Goal: Information Seeking & Learning: Learn about a topic

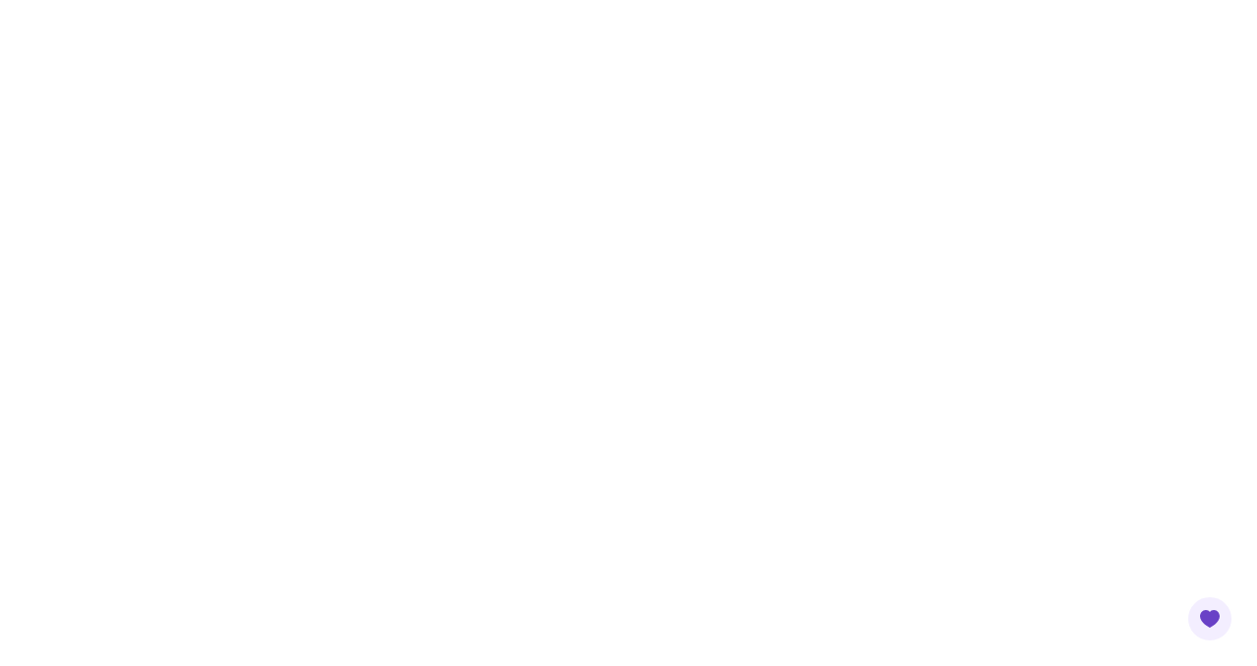
scroll to position [535, 0]
drag, startPoint x: 568, startPoint y: 158, endPoint x: 561, endPoint y: 166, distance: 11.1
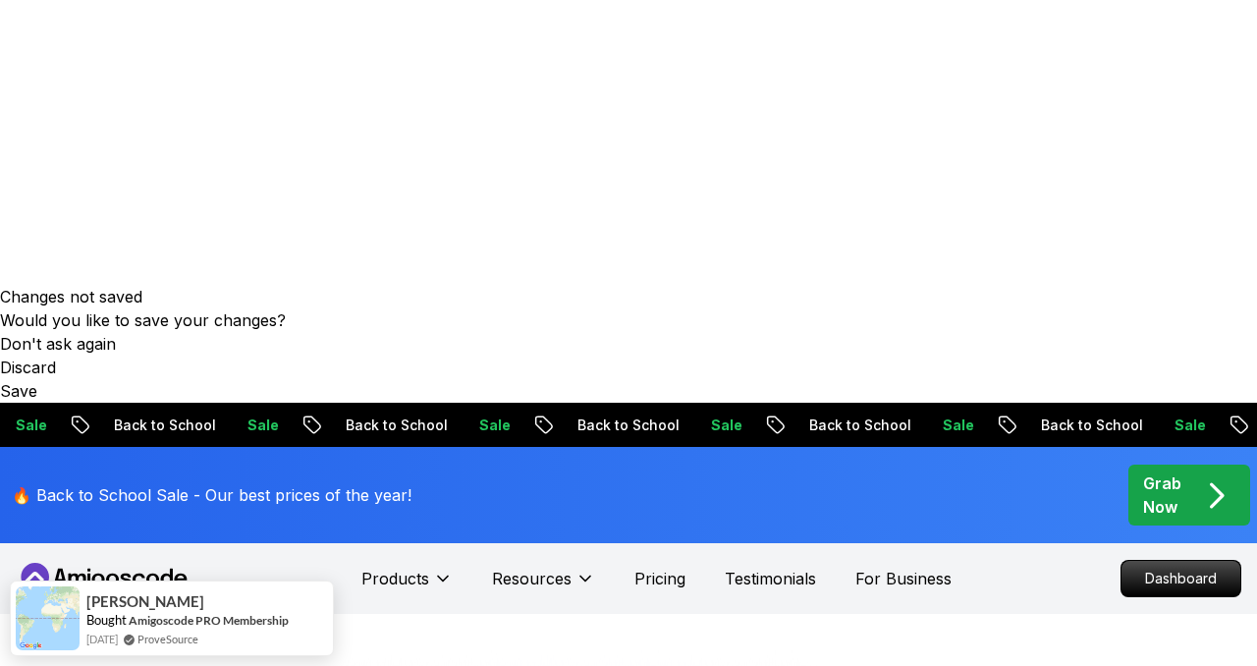
scroll to position [379, 0]
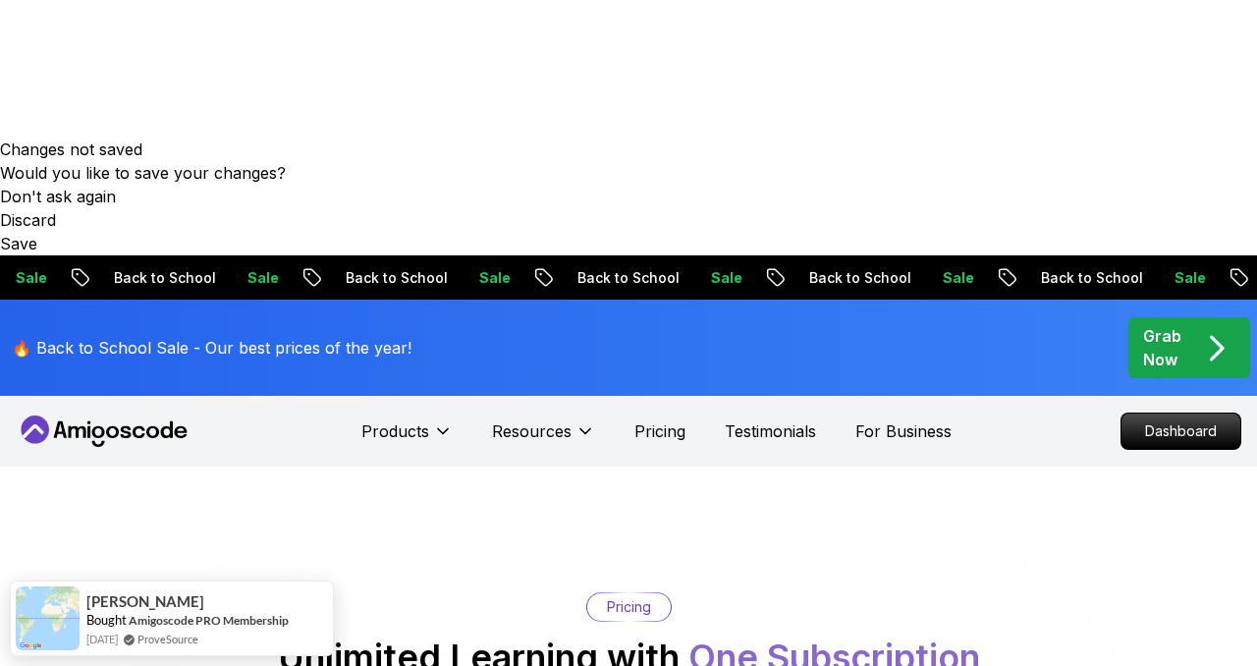
scroll to position [546, 0]
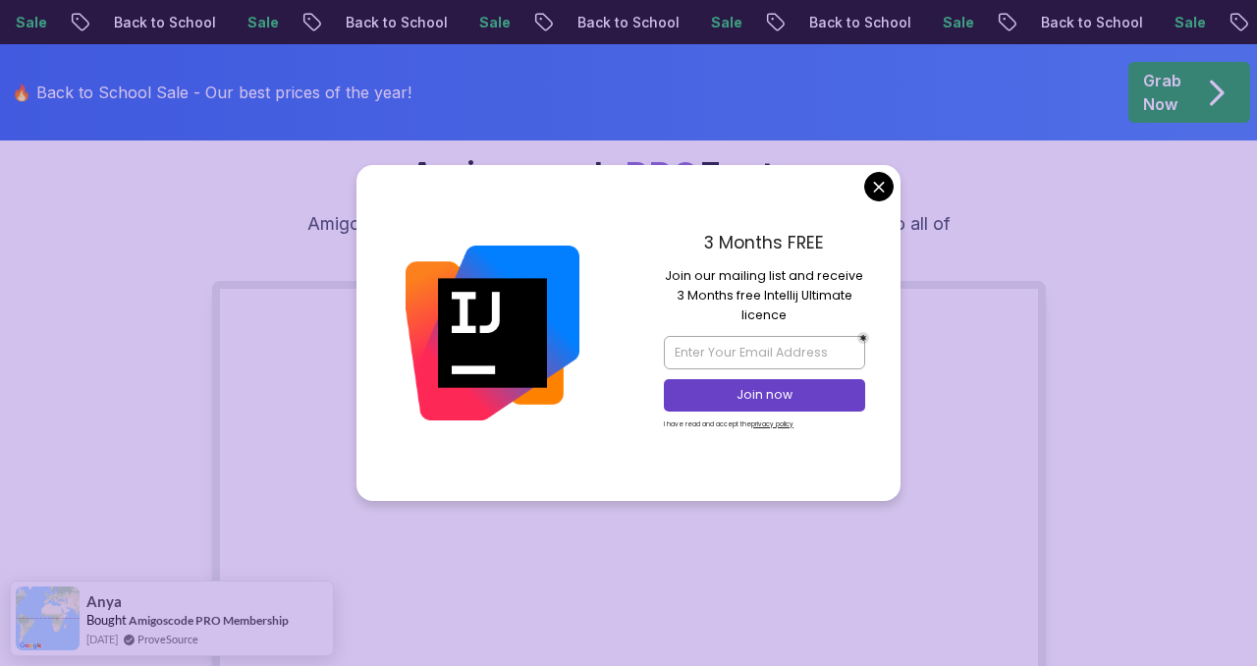
scroll to position [981, 0]
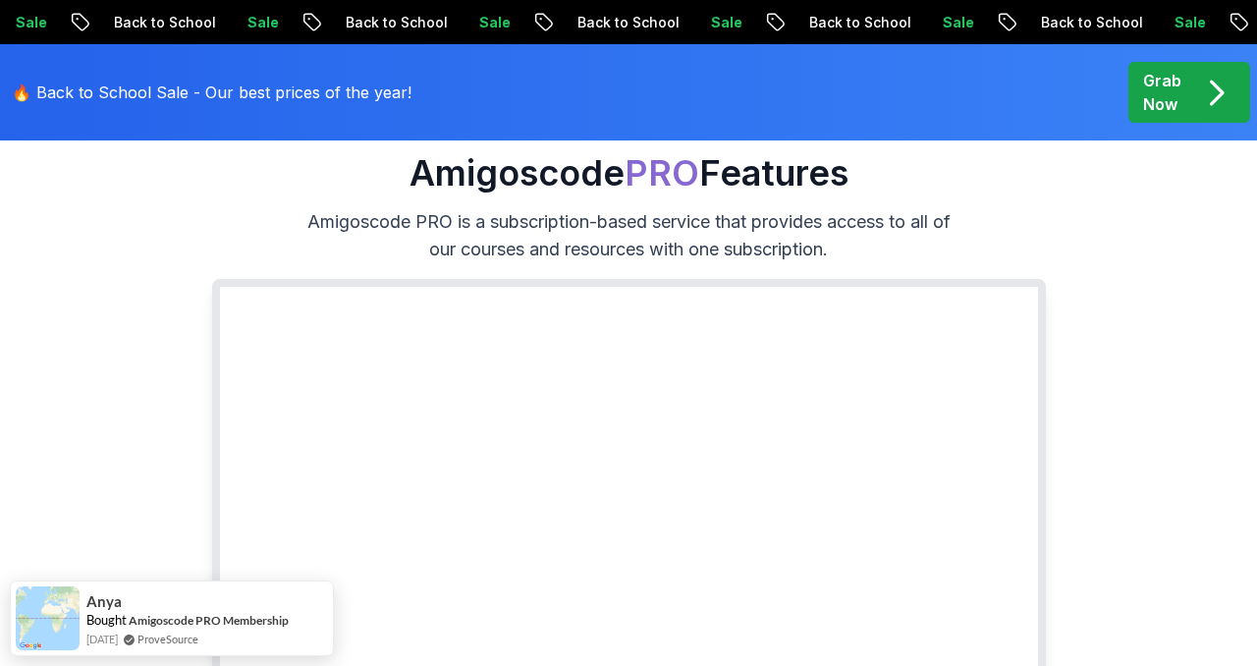
drag, startPoint x: 876, startPoint y: 189, endPoint x: 753, endPoint y: 242, distance: 133.7
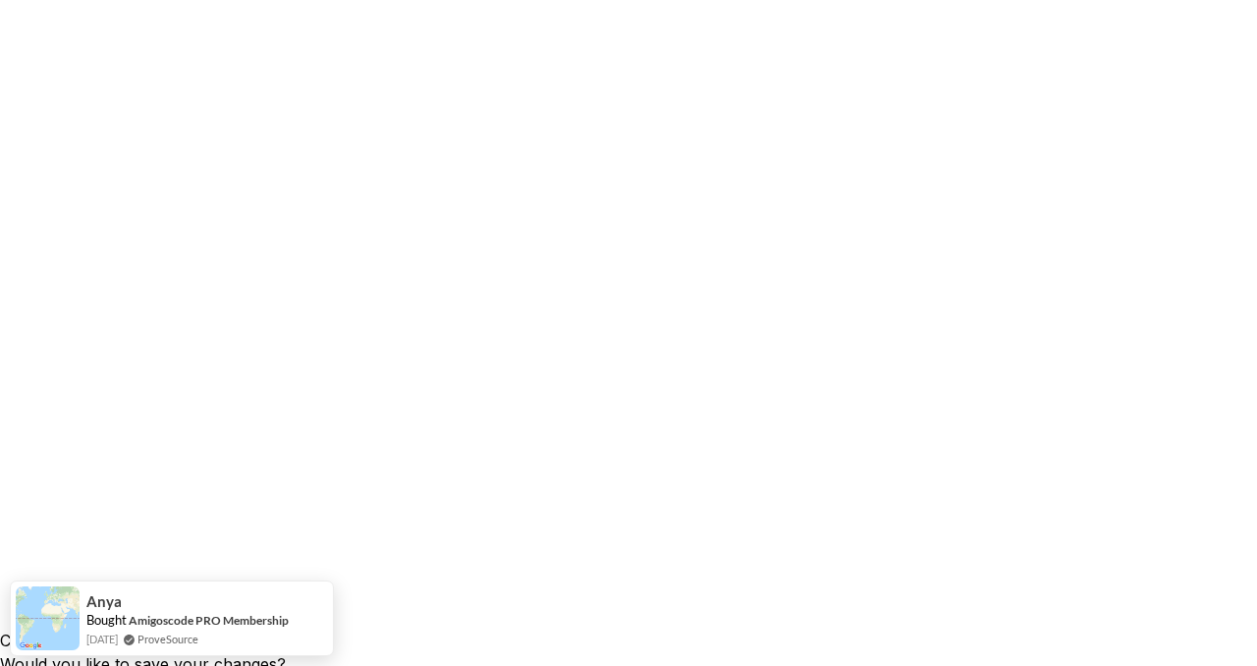
scroll to position [0, 0]
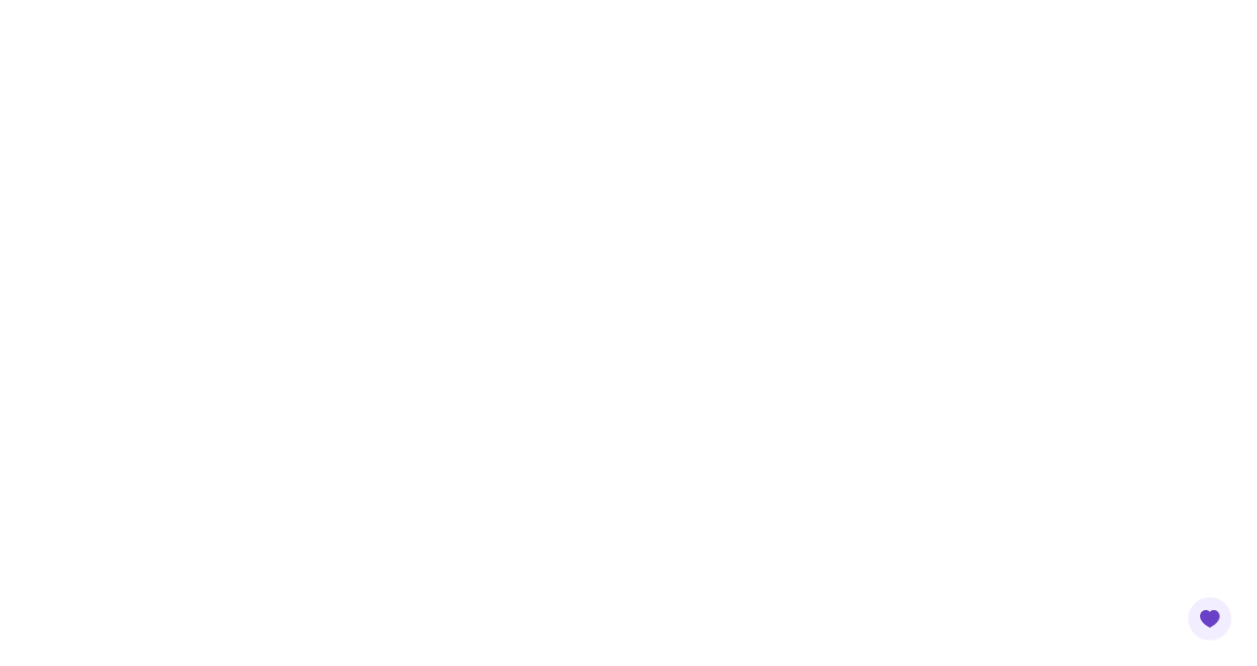
scroll to position [410, 0]
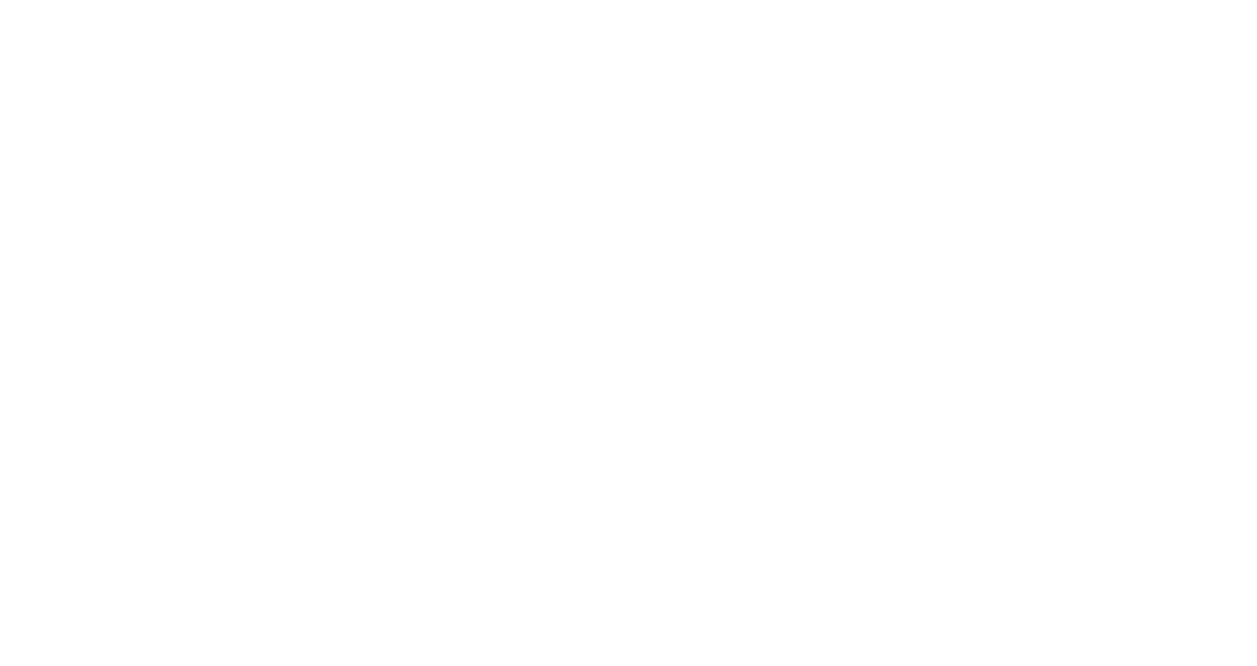
drag, startPoint x: 976, startPoint y: 383, endPoint x: 961, endPoint y: 387, distance: 15.2
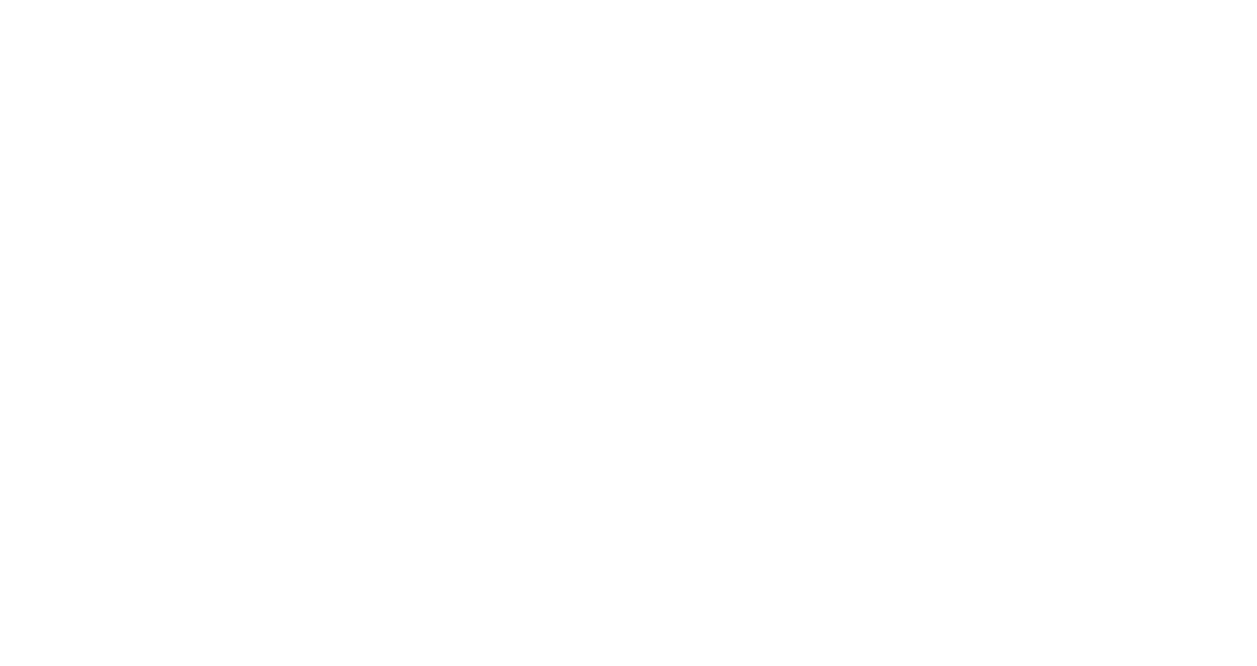
drag, startPoint x: 1195, startPoint y: 595, endPoint x: 1100, endPoint y: 573, distance: 97.6
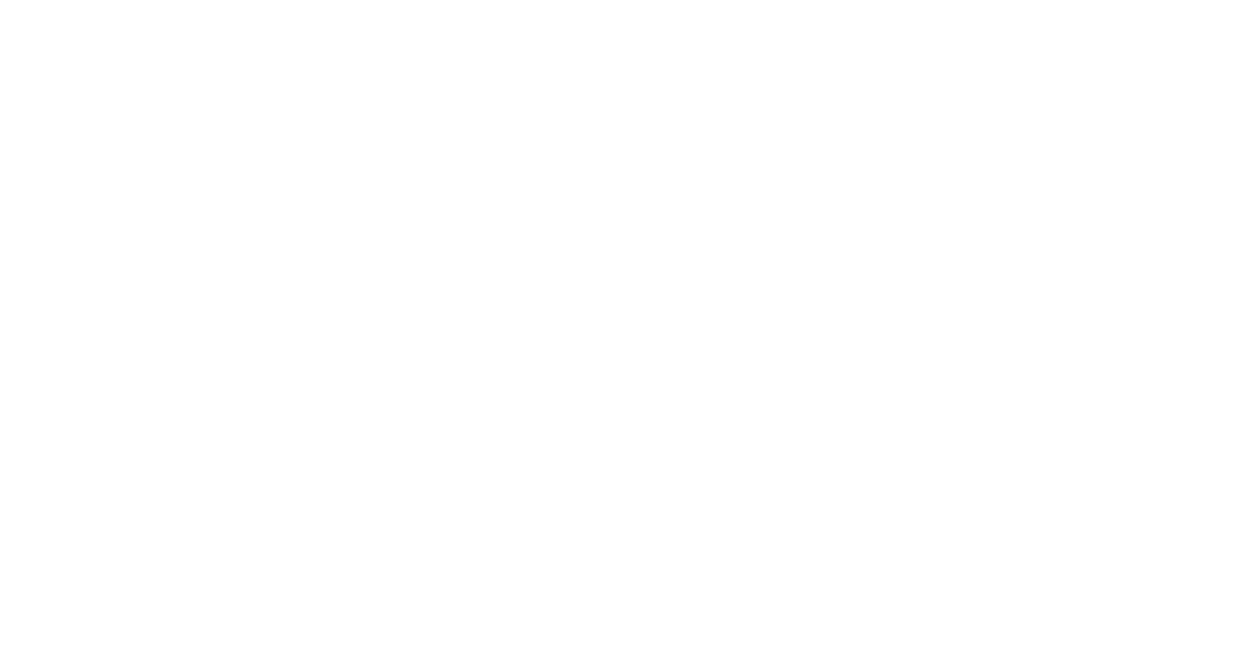
scroll to position [430, 0]
drag, startPoint x: 526, startPoint y: 207, endPoint x: 511, endPoint y: 82, distance: 125.5
copy pre "import java.time.LocalDate; public class Test { public static void main (String…"
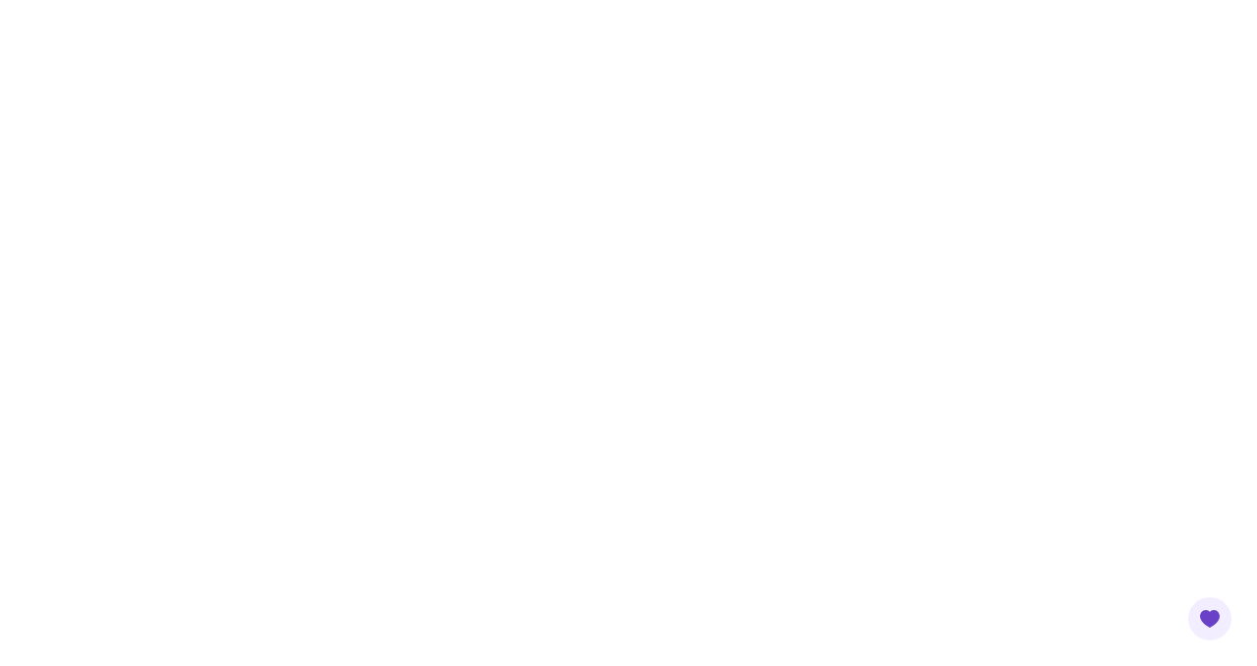
drag, startPoint x: 687, startPoint y: 135, endPoint x: 556, endPoint y: 151, distance: 132.5
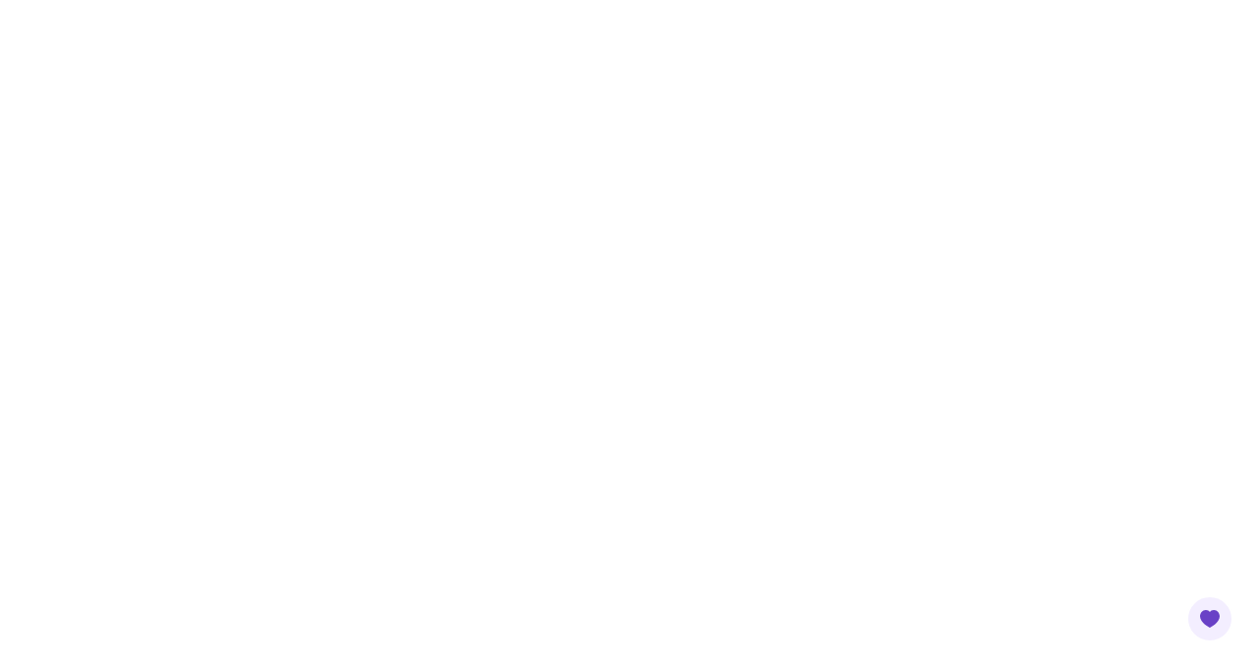
drag, startPoint x: 1137, startPoint y: 382, endPoint x: 1089, endPoint y: 300, distance: 94.6
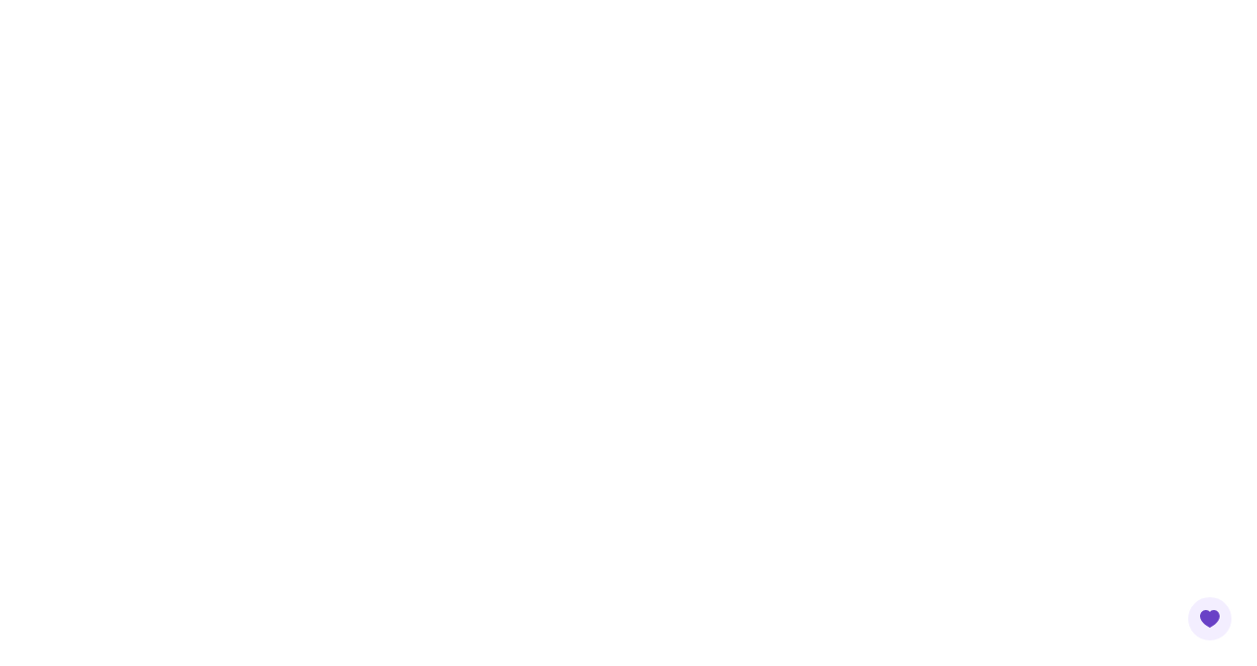
scroll to position [0, 0]
drag, startPoint x: 490, startPoint y: 273, endPoint x: 740, endPoint y: 295, distance: 251.3
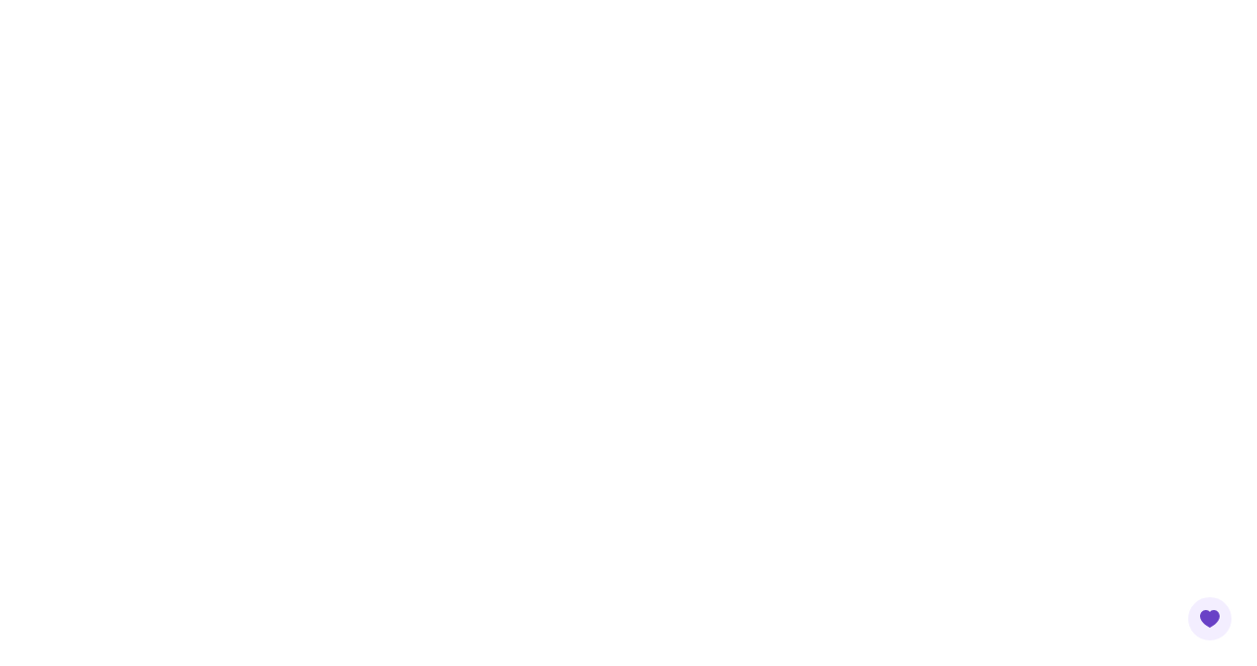
drag, startPoint x: 1146, startPoint y: 337, endPoint x: 1090, endPoint y: 258, distance: 96.4
copy td "6FWGK-ULX36-63VFS-6SXN5-EGA2T"
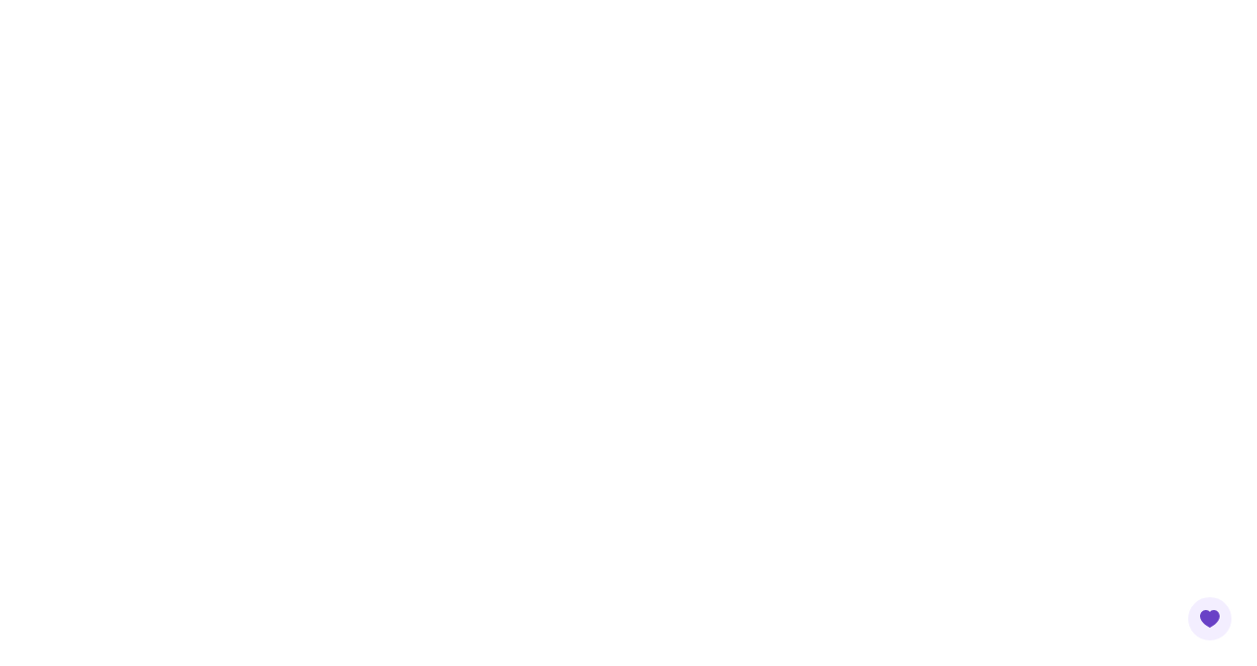
scroll to position [0, 0]
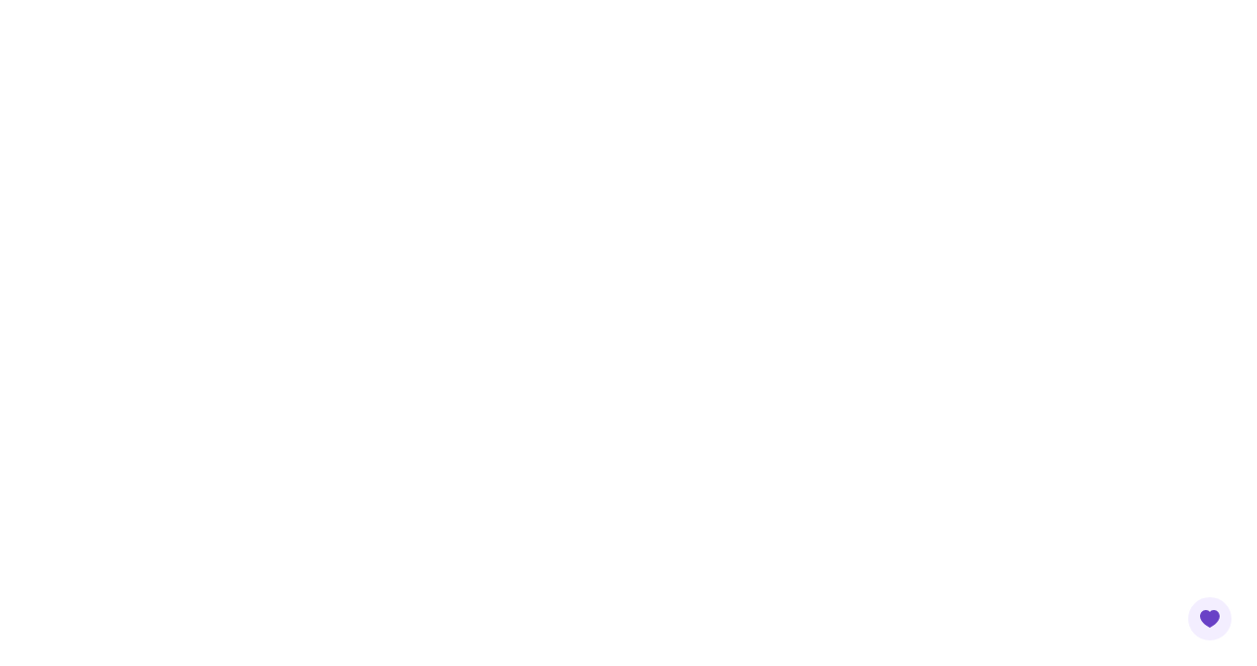
scroll to position [665, 0]
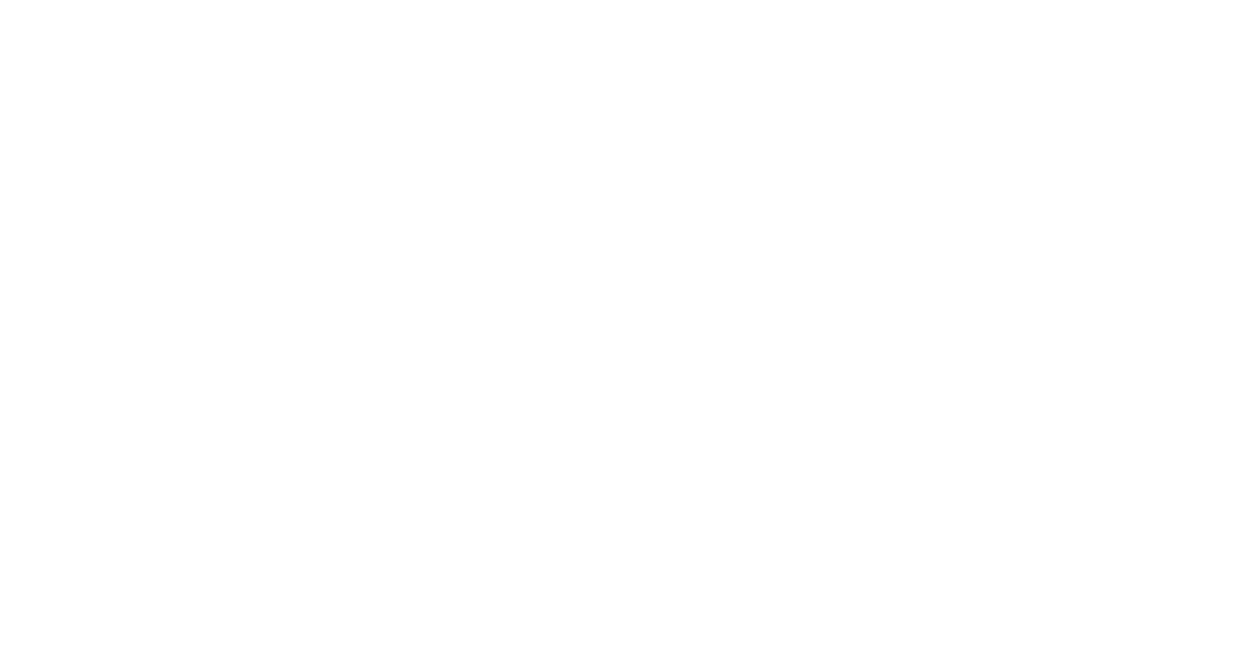
drag, startPoint x: 1188, startPoint y: 564, endPoint x: 954, endPoint y: 514, distance: 239.0
drag, startPoint x: 837, startPoint y: 381, endPoint x: 827, endPoint y: 433, distance: 53.1
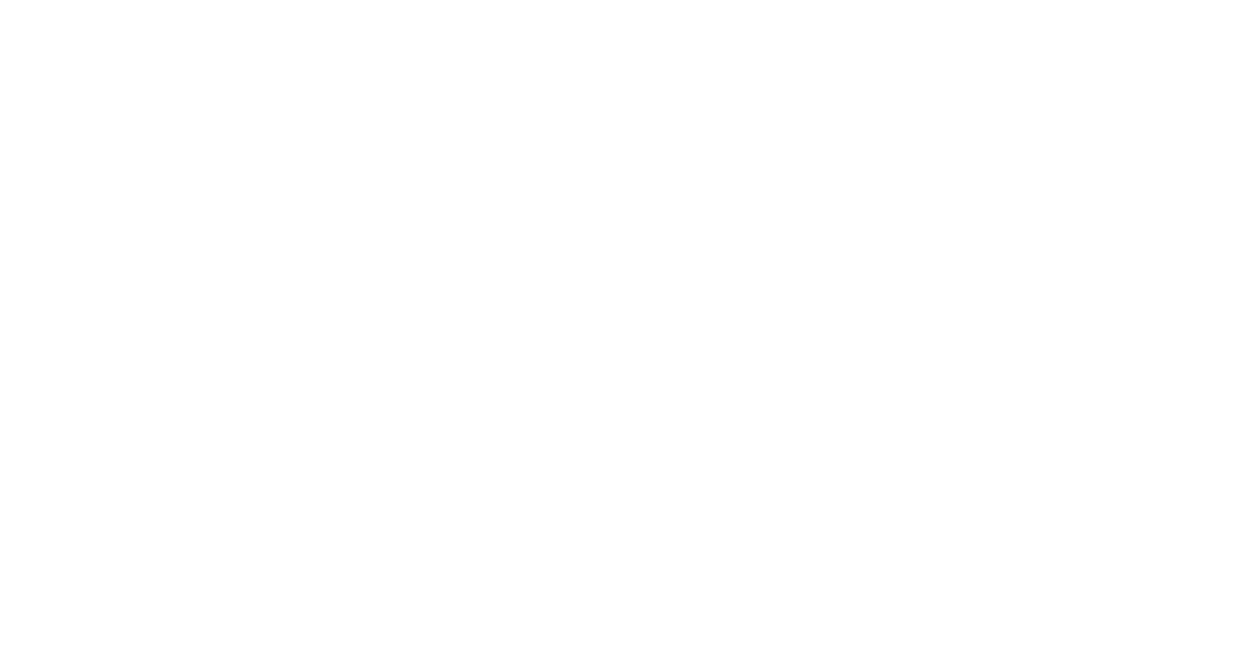
drag, startPoint x: 1193, startPoint y: 610, endPoint x: 1076, endPoint y: 562, distance: 126.3
drag, startPoint x: 532, startPoint y: 365, endPoint x: 505, endPoint y: 274, distance: 95.3
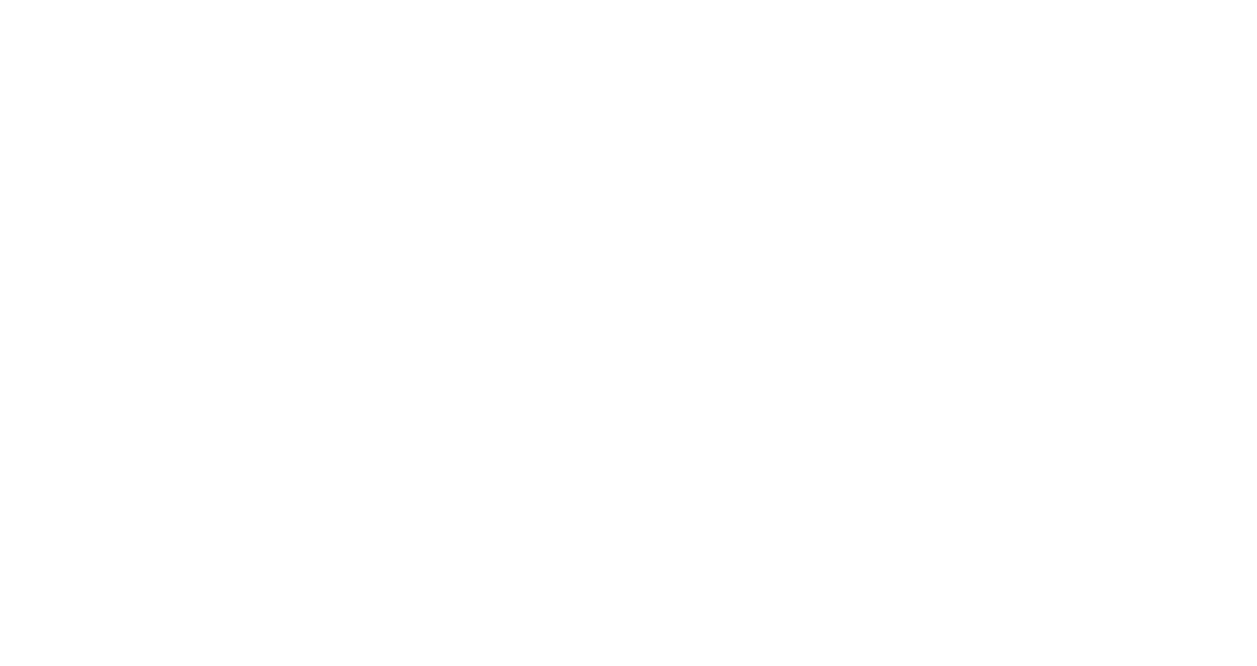
copy pre "import java.time.LocalDate; public class Test { public static void main (String…"
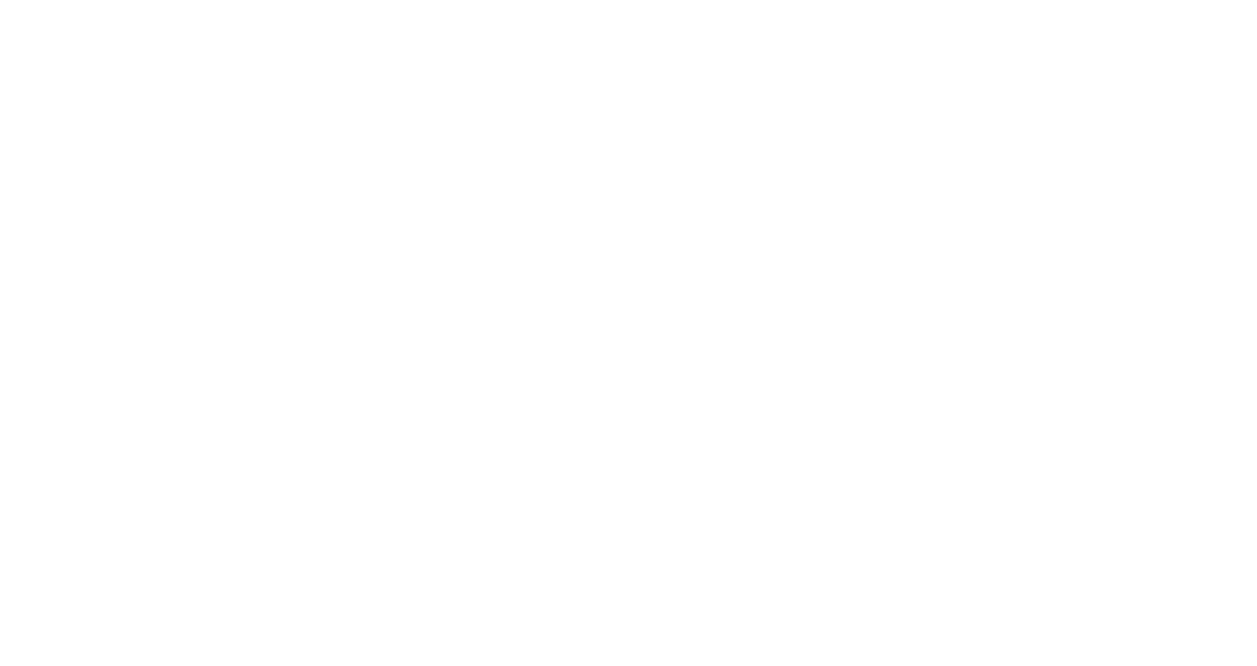
drag, startPoint x: 502, startPoint y: 583, endPoint x: 671, endPoint y: 544, distance: 174.3
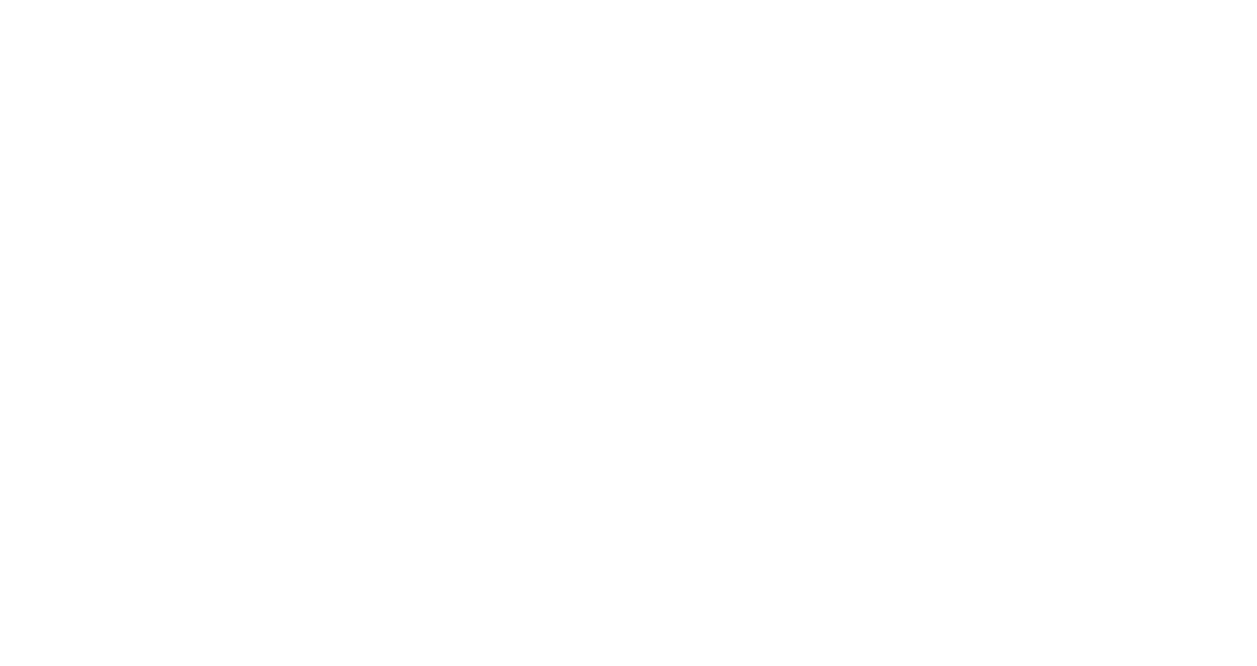
scroll to position [242, 0]
drag, startPoint x: 1197, startPoint y: 581, endPoint x: 1183, endPoint y: 579, distance: 13.9
drag, startPoint x: 528, startPoint y: 219, endPoint x: 512, endPoint y: 94, distance: 125.7
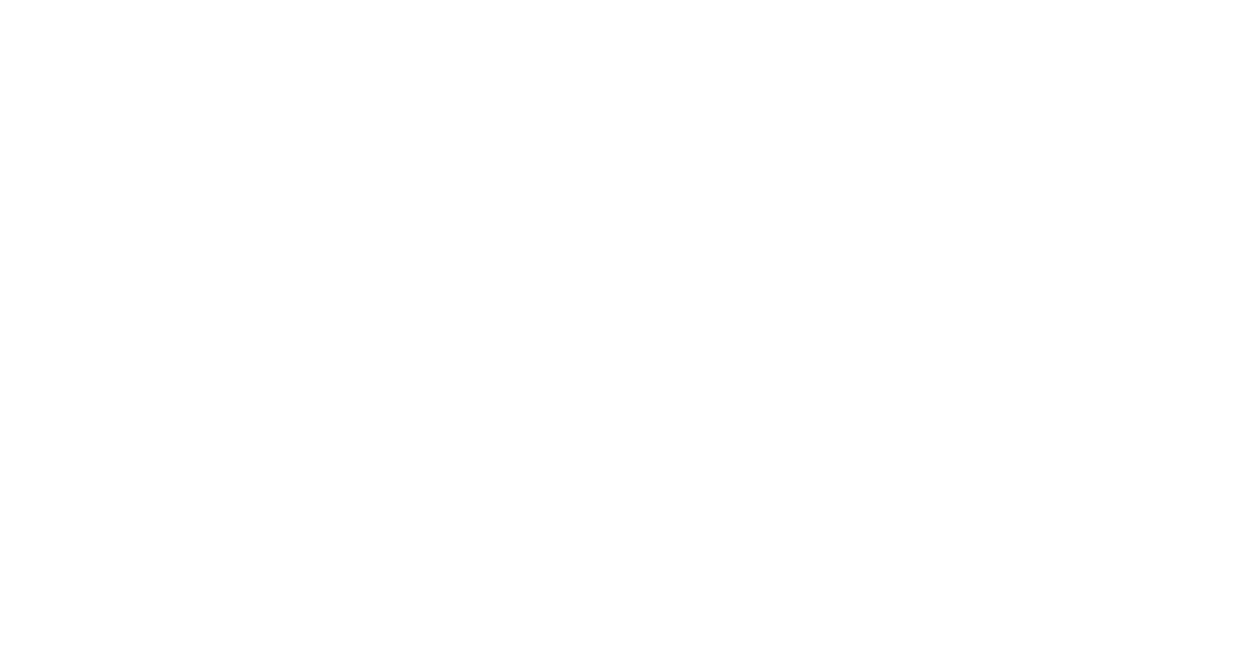
copy pre "import java.time.LocalTime; public class Test { public static void main (String…"
drag, startPoint x: 635, startPoint y: 548, endPoint x: 635, endPoint y: 536, distance: 11.8
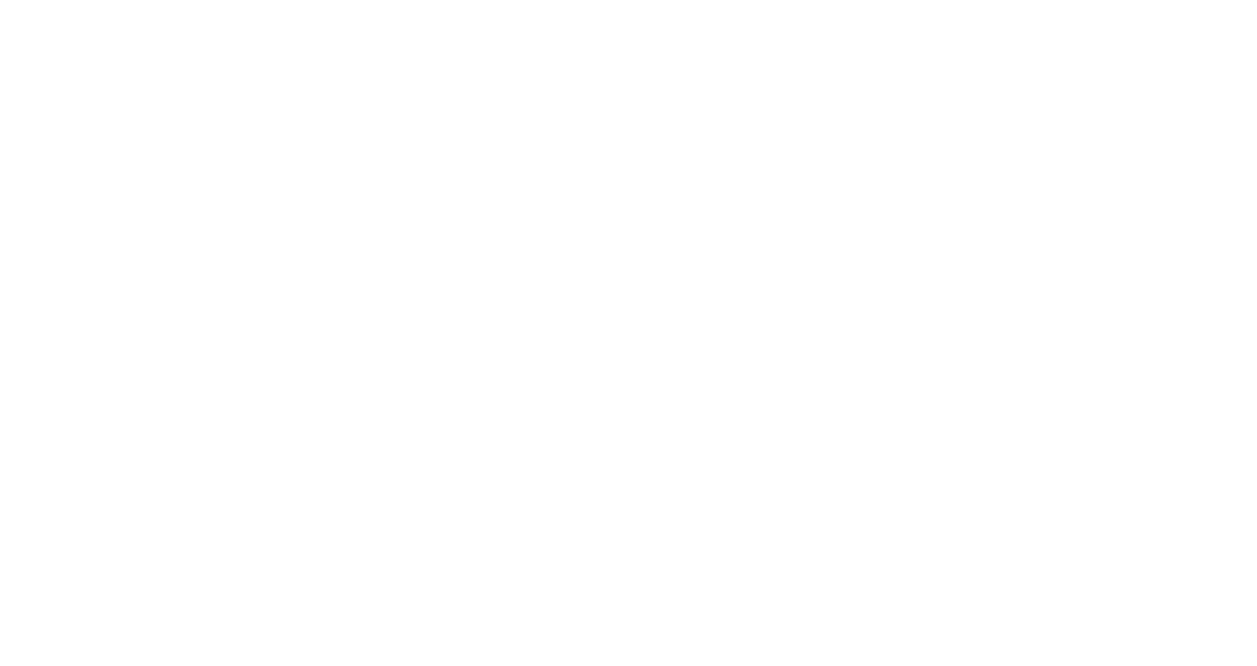
scroll to position [270, 0]
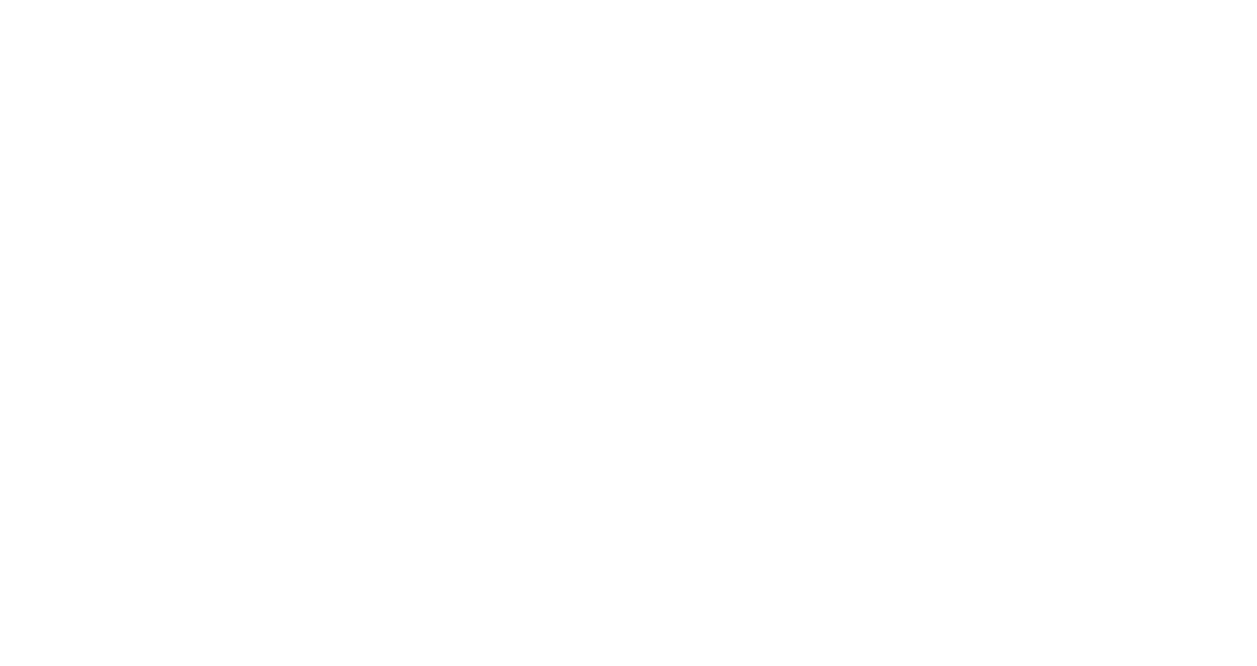
drag, startPoint x: 1205, startPoint y: 586, endPoint x: 1140, endPoint y: 566, distance: 67.7
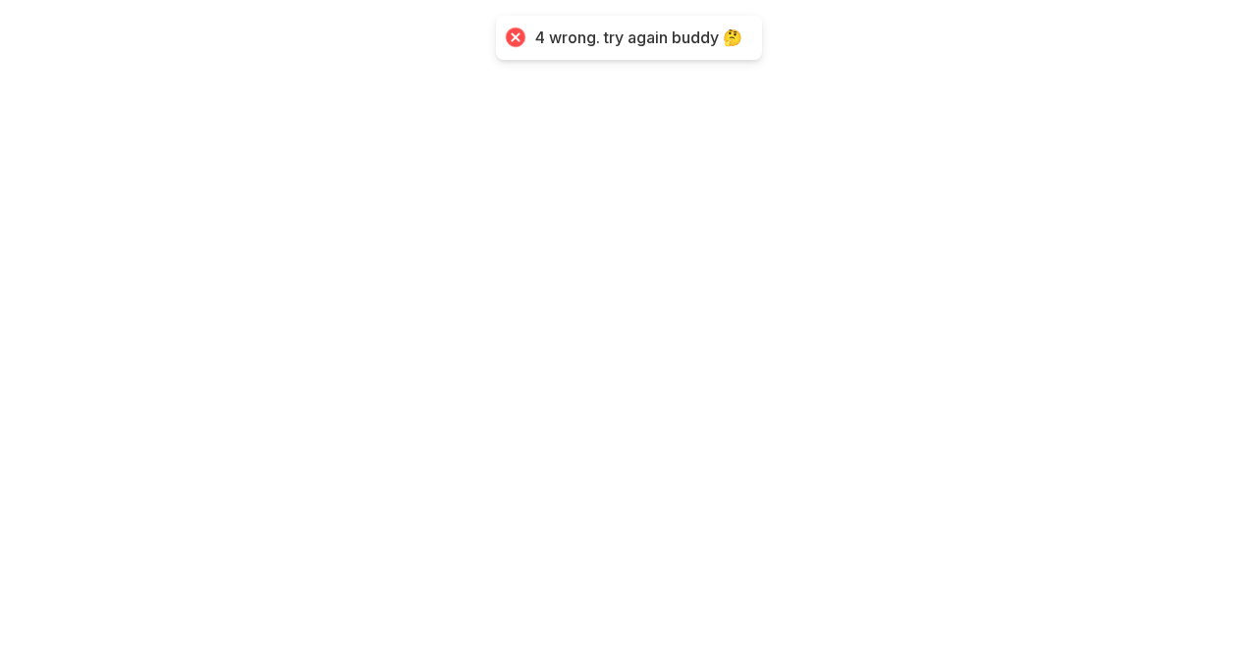
scroll to position [276, 0]
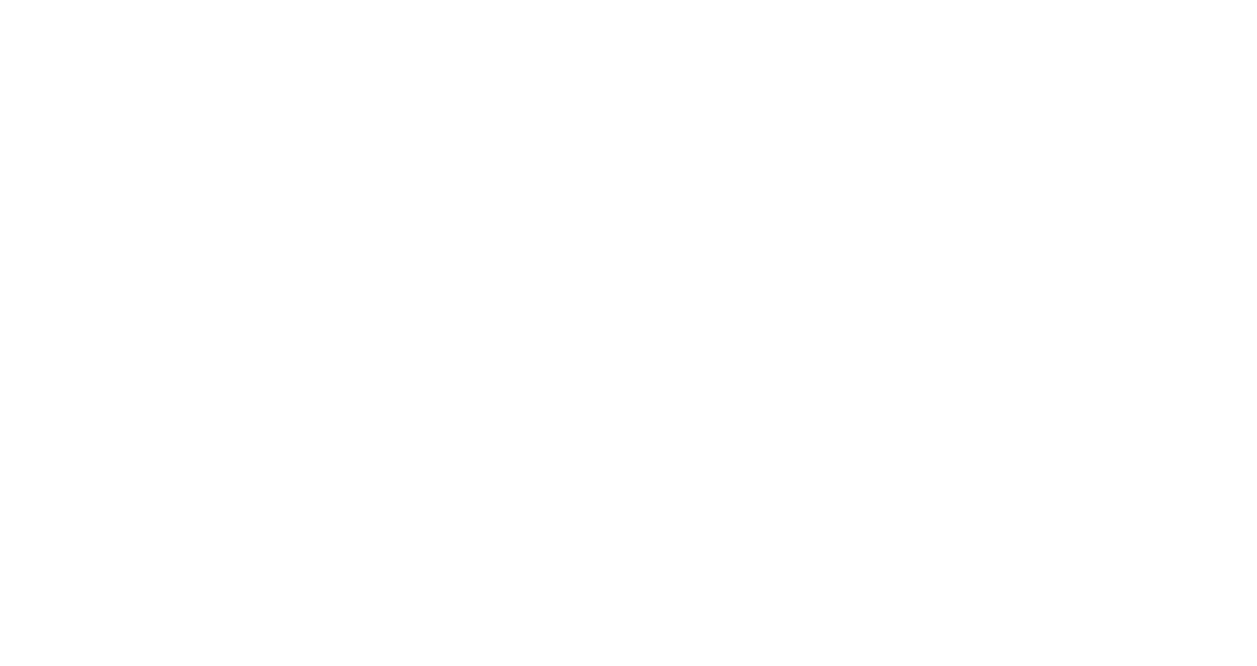
drag, startPoint x: 549, startPoint y: 236, endPoint x: 510, endPoint y: 111, distance: 130.4
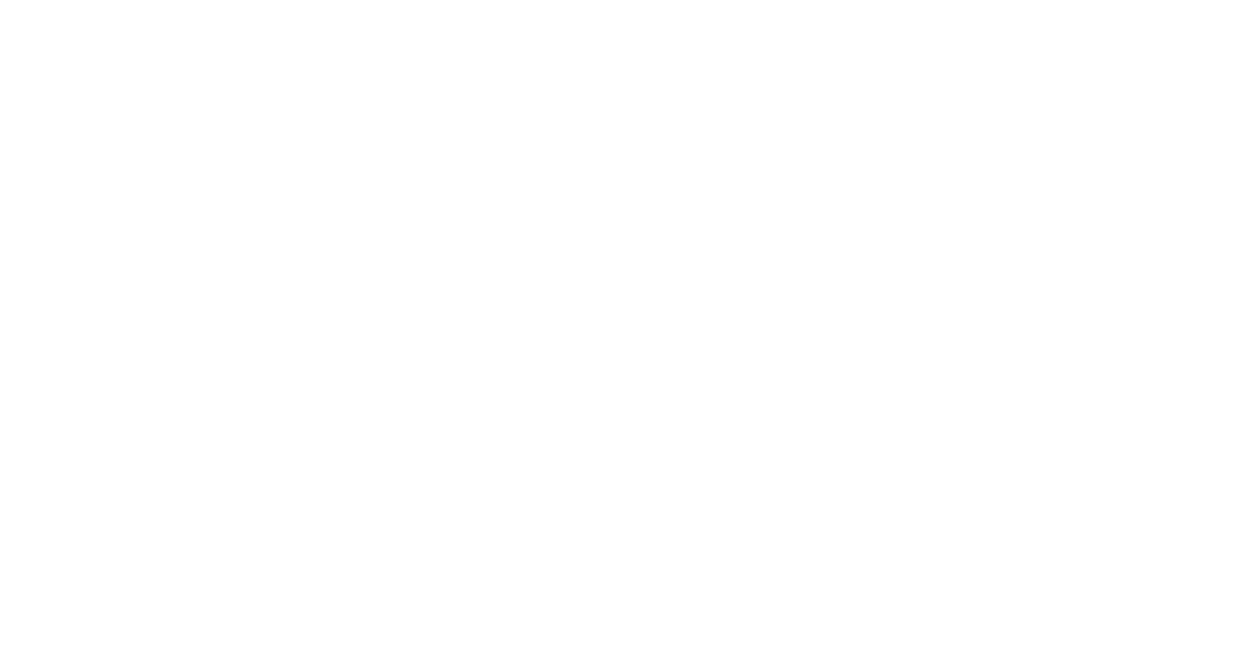
copy pre "import java.time.LocalDate; public class Test { public static void main (String…"
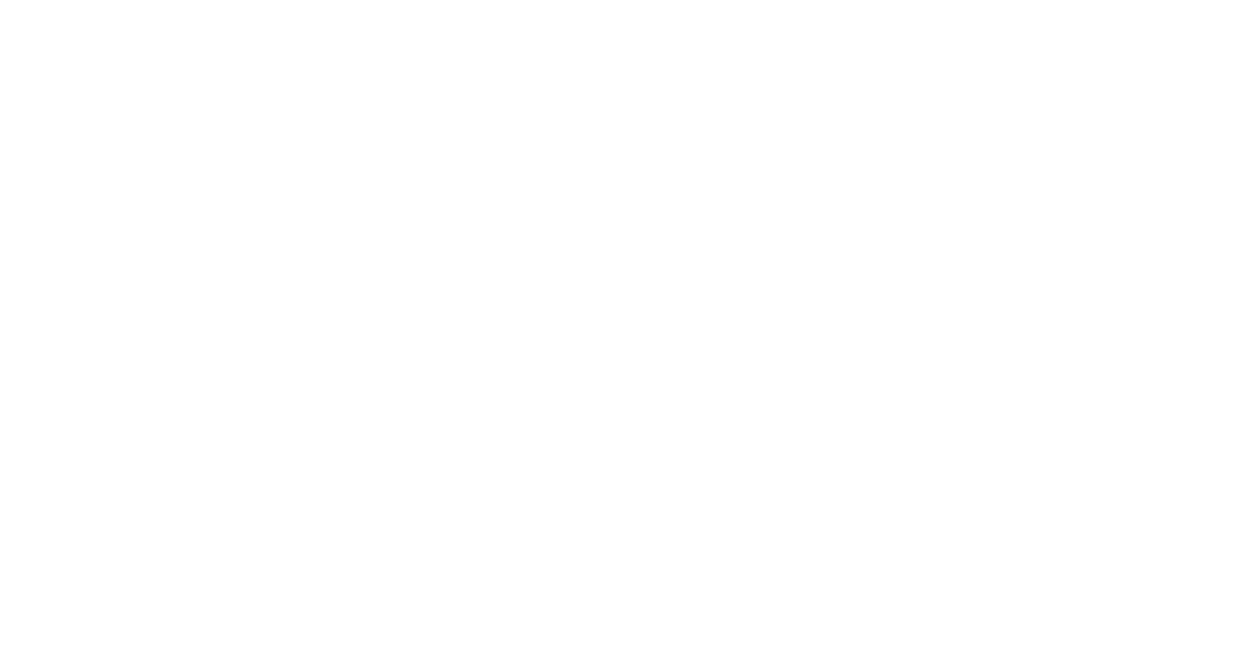
scroll to position [242, 0]
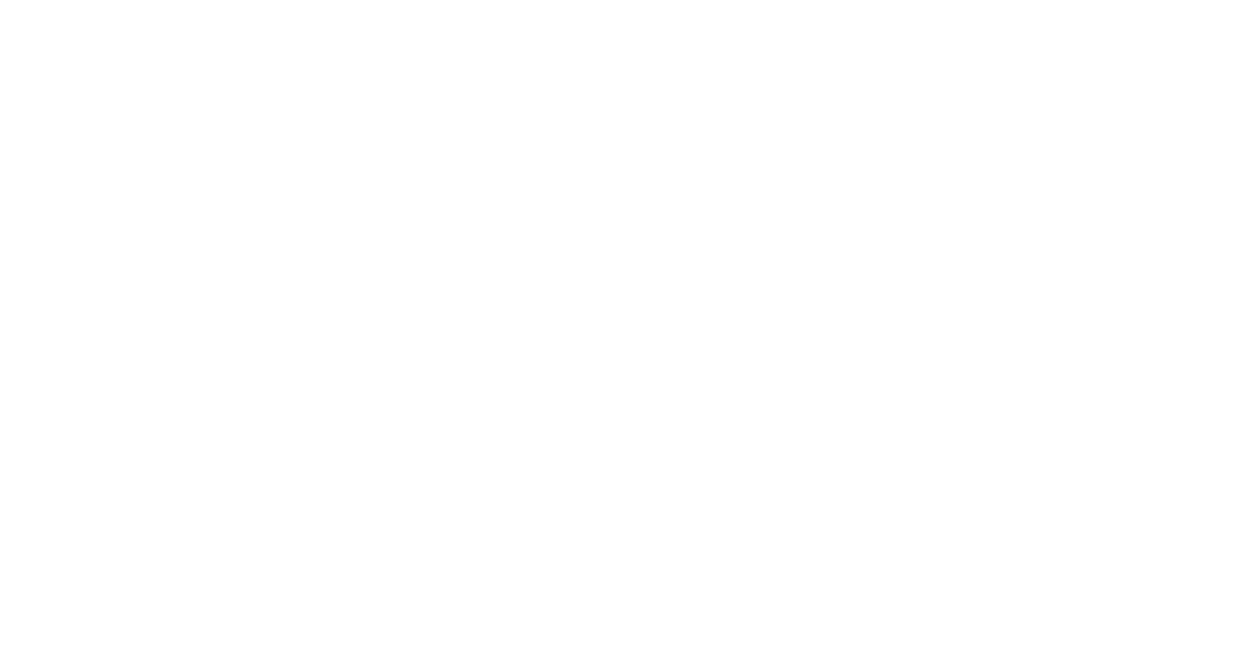
drag, startPoint x: 870, startPoint y: 323, endPoint x: 920, endPoint y: 392, distance: 85.0
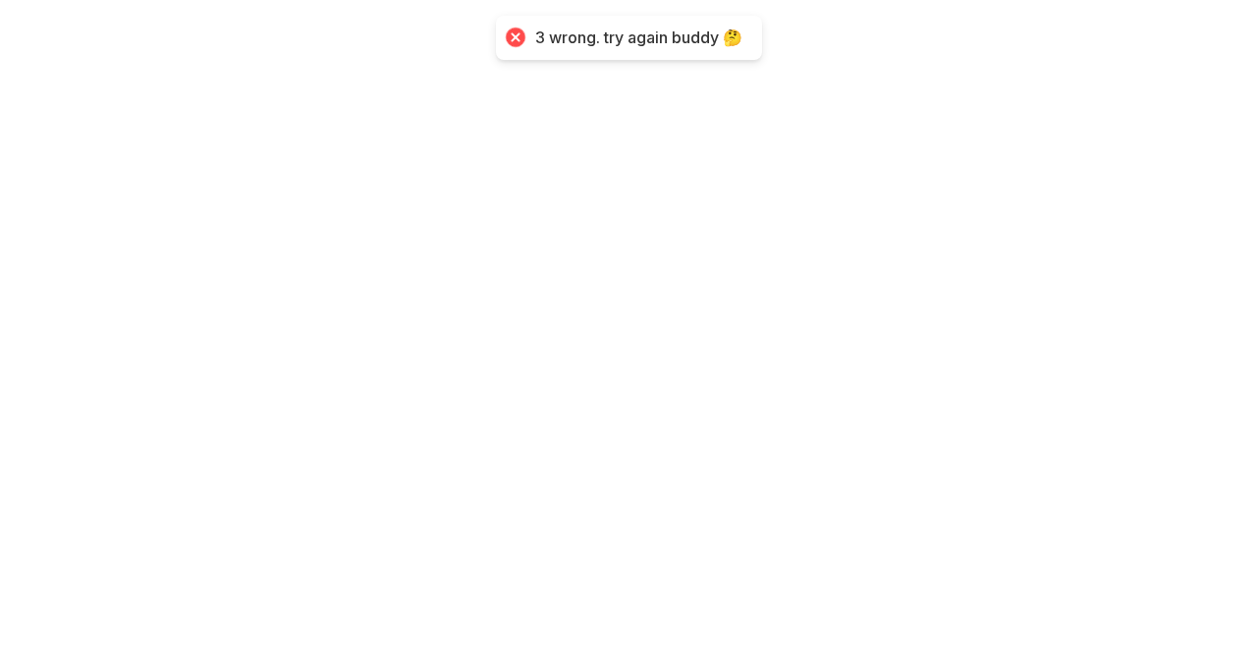
scroll to position [276, 0]
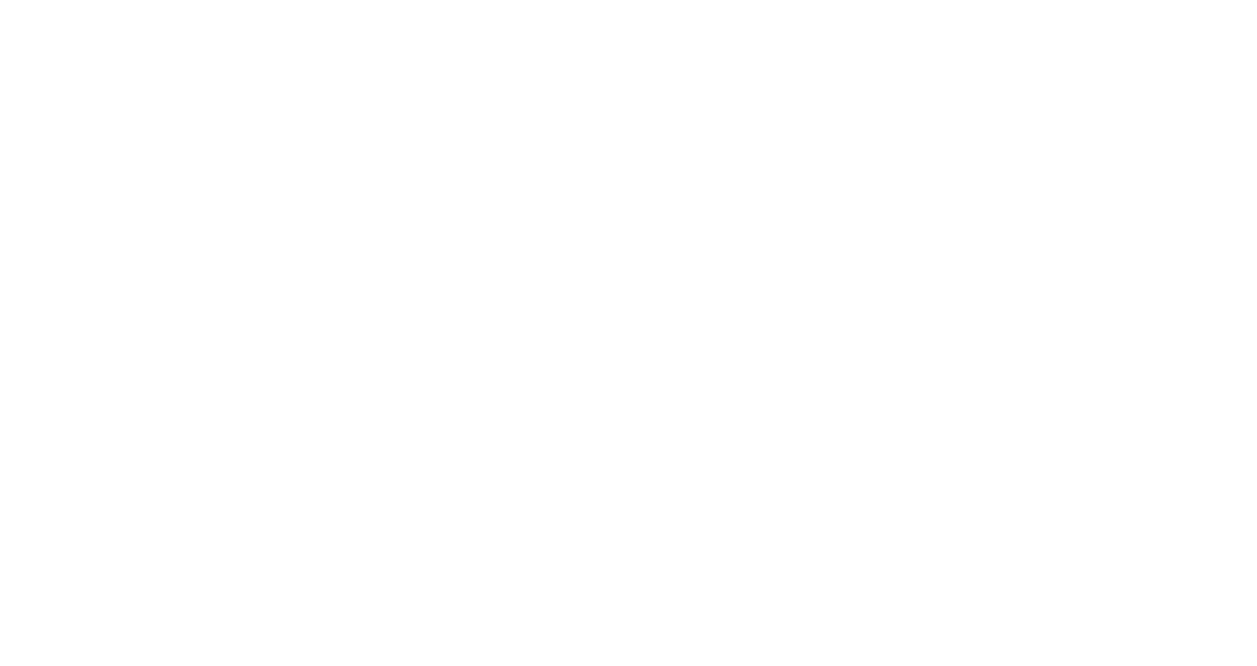
scroll to position [270, 0]
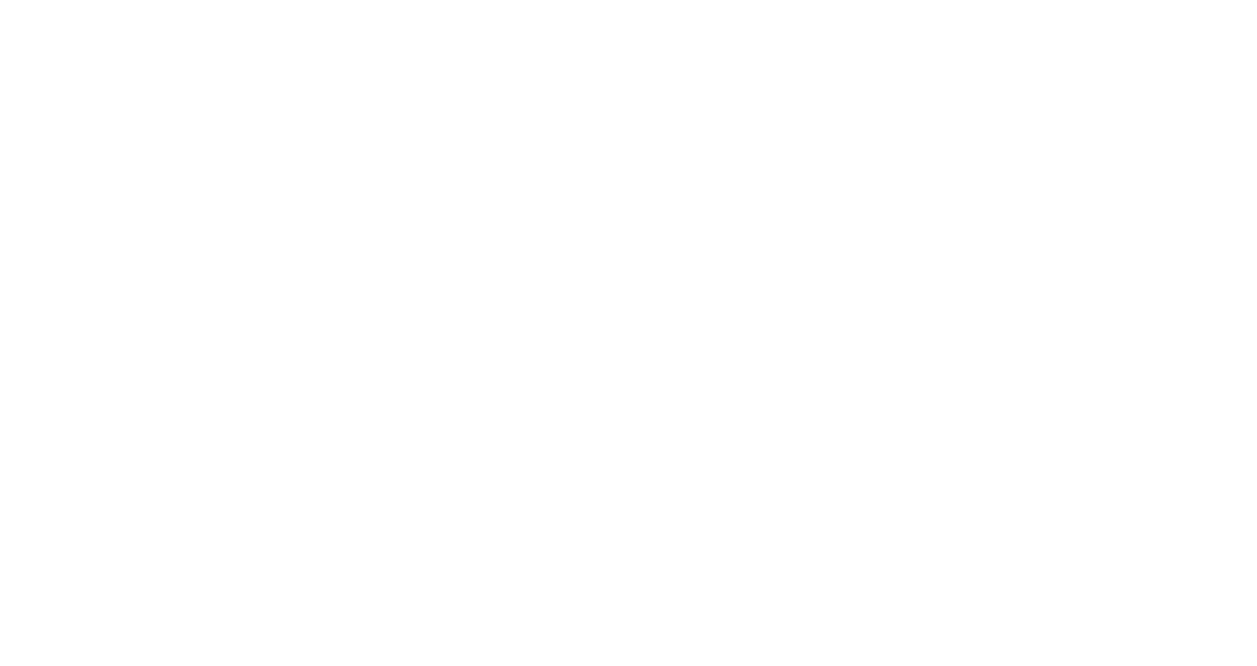
drag, startPoint x: 1161, startPoint y: 576, endPoint x: 1082, endPoint y: 557, distance: 81.9
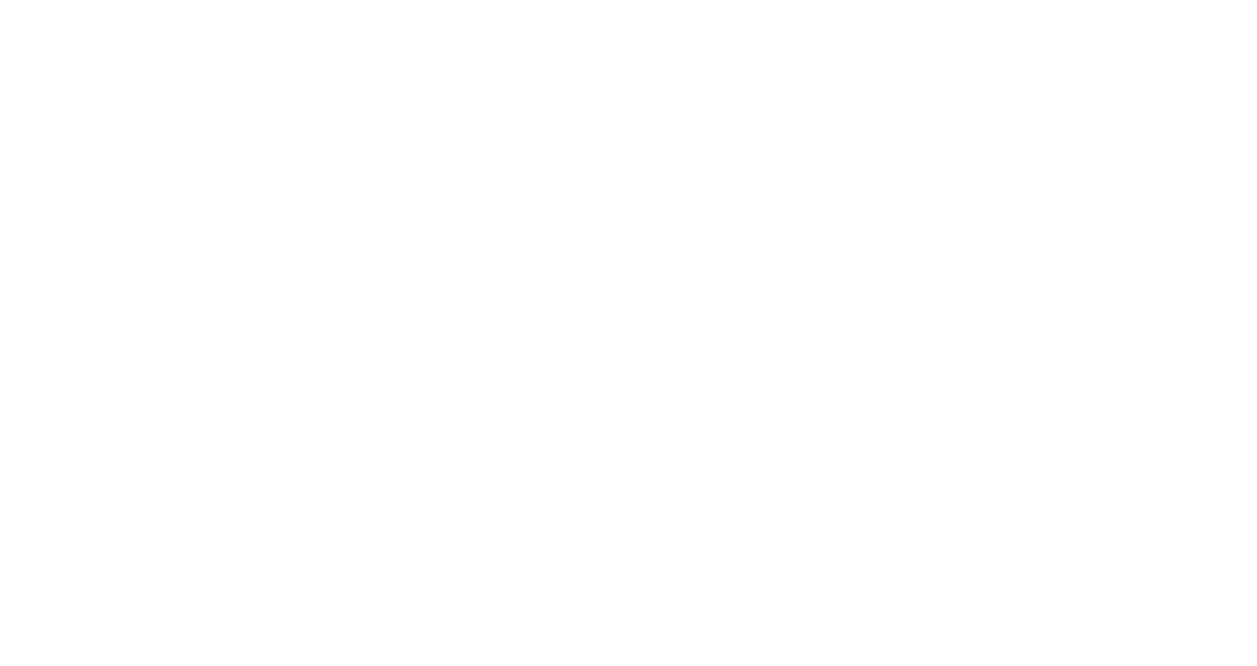
drag, startPoint x: 1139, startPoint y: 575, endPoint x: 1076, endPoint y: 508, distance: 92.4
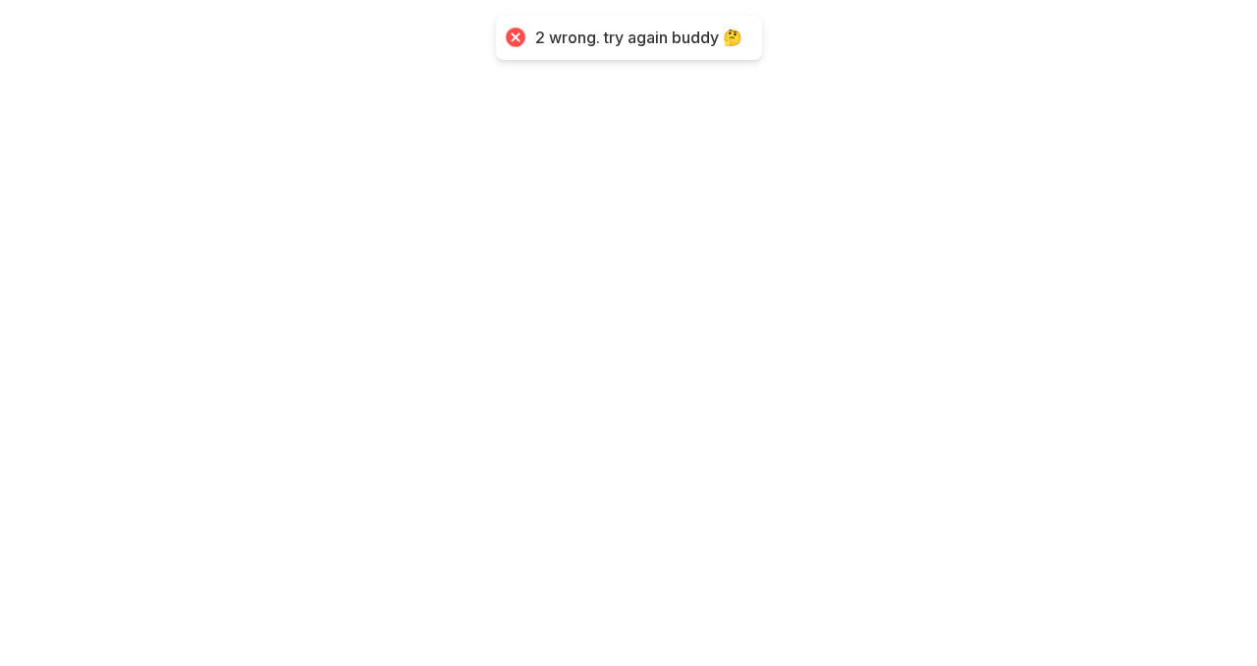
scroll to position [276, 0]
drag, startPoint x: 938, startPoint y: 603, endPoint x: 936, endPoint y: 592, distance: 11.0
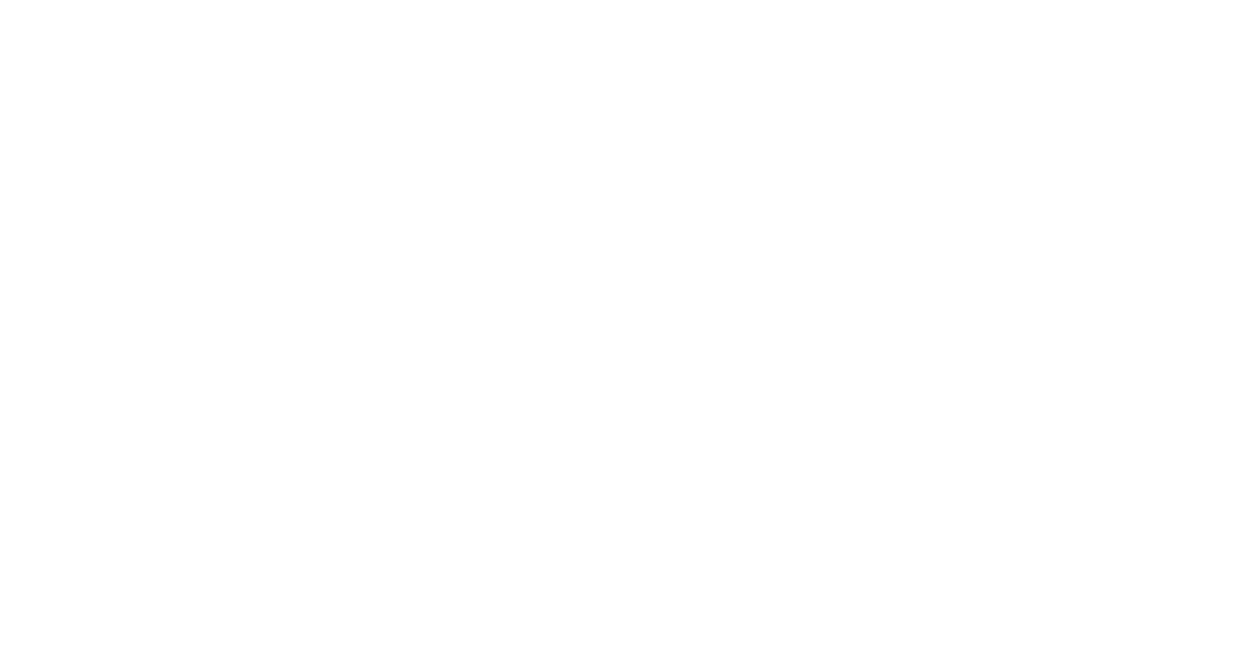
drag, startPoint x: 1174, startPoint y: 572, endPoint x: 1103, endPoint y: 546, distance: 75.5
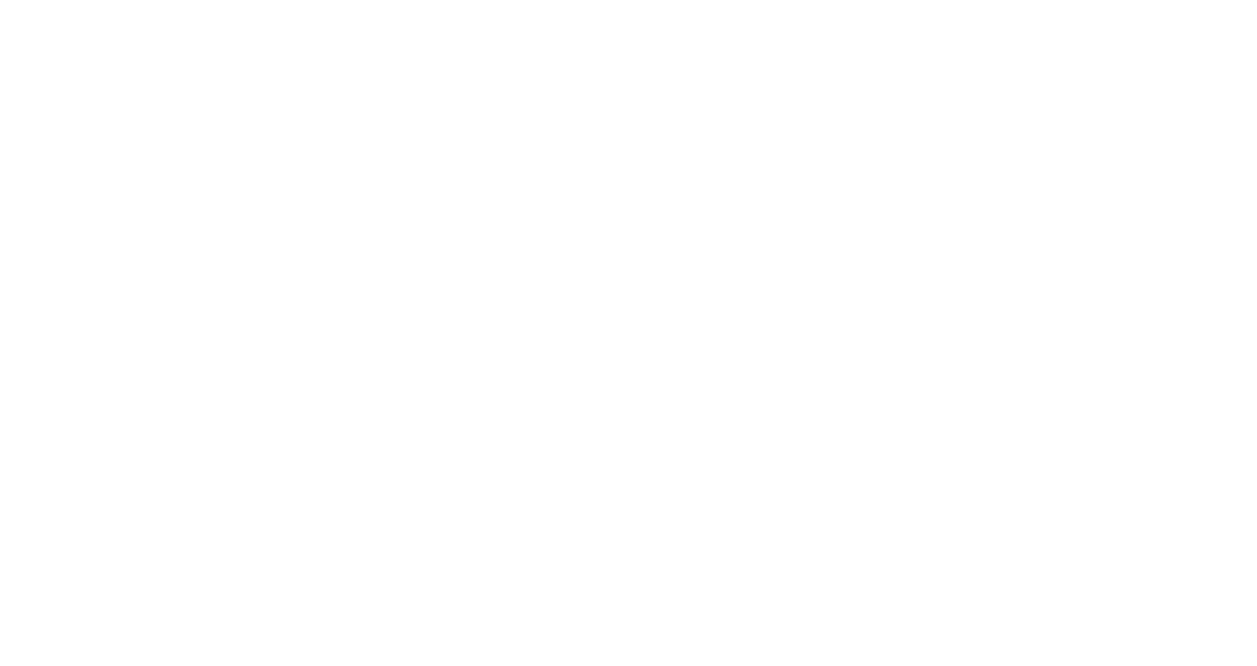
drag, startPoint x: 1181, startPoint y: 588, endPoint x: 823, endPoint y: 469, distance: 377.5
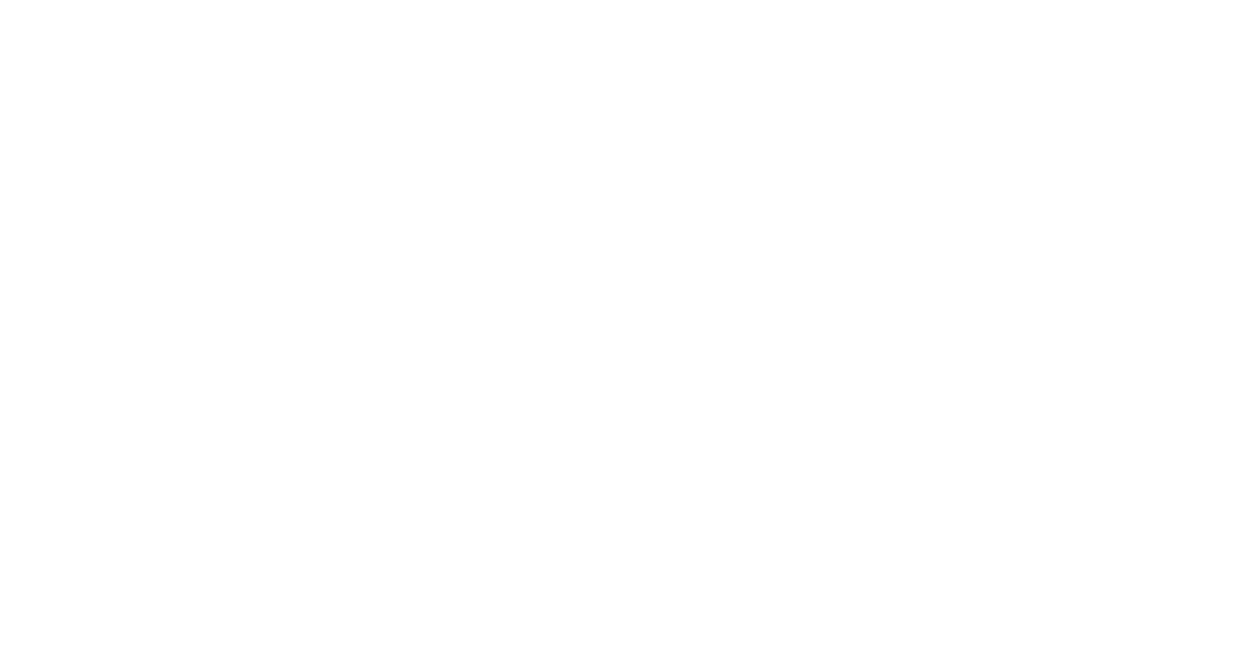
scroll to position [280, 0]
drag, startPoint x: 1183, startPoint y: 601, endPoint x: 1102, endPoint y: 574, distance: 84.8
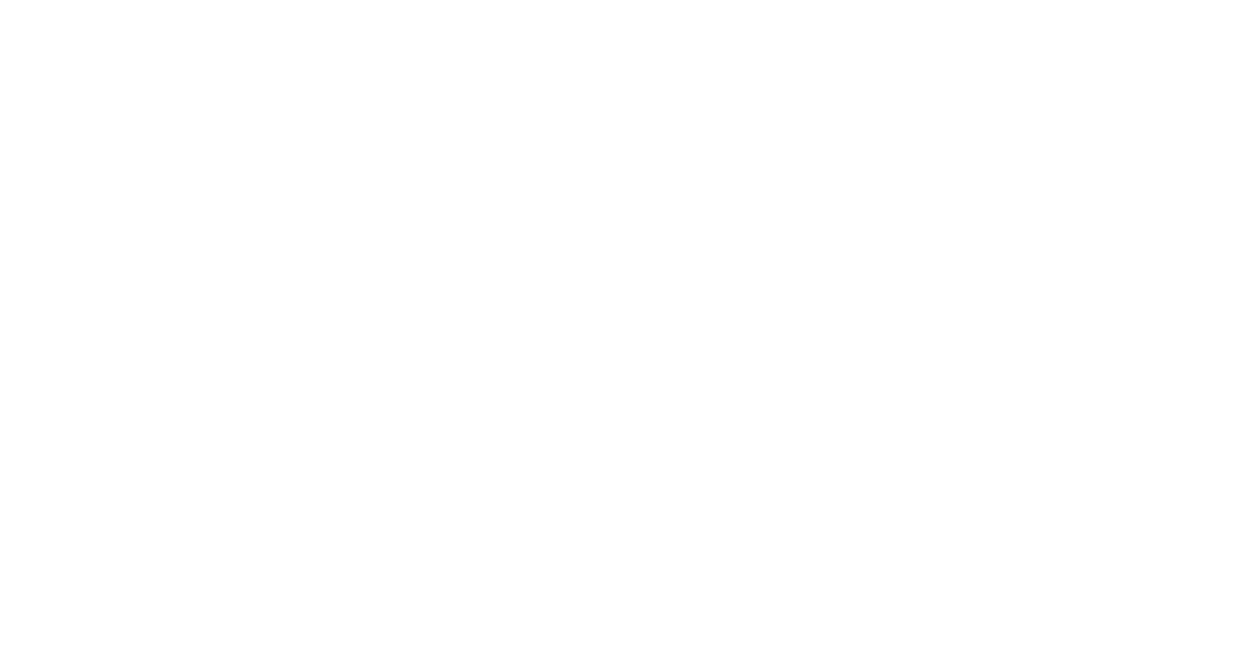
scroll to position [242, 0]
drag, startPoint x: 1177, startPoint y: 574, endPoint x: 1111, endPoint y: 561, distance: 67.2
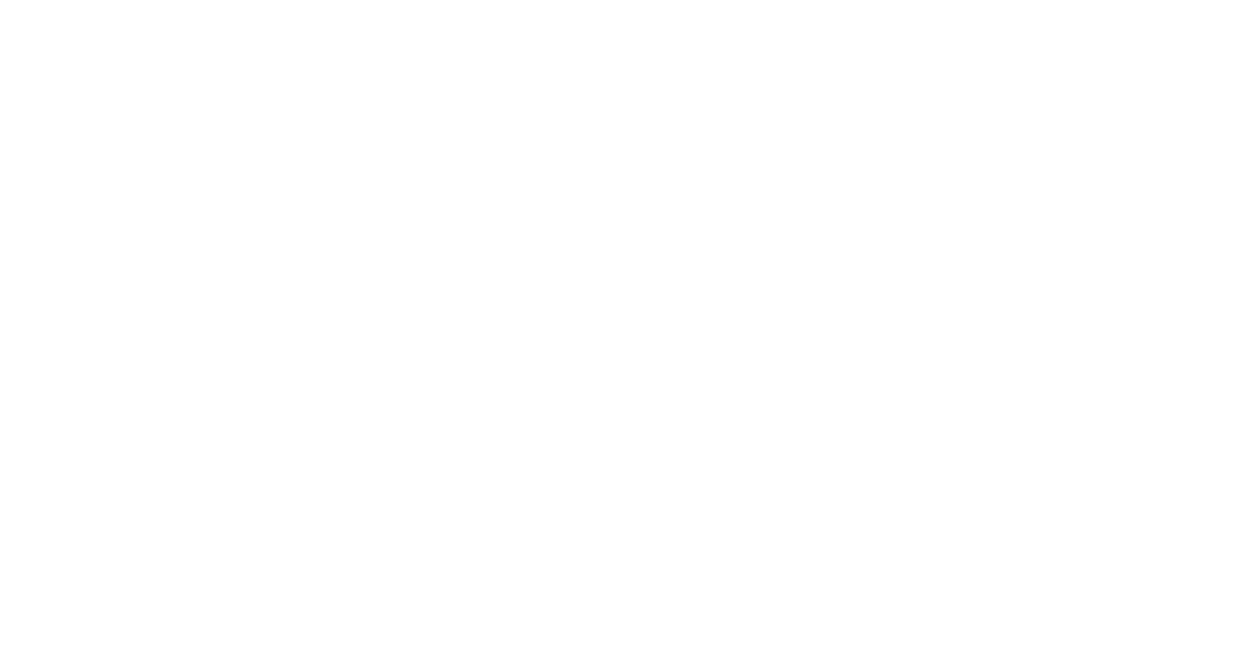
drag, startPoint x: 1113, startPoint y: 200, endPoint x: 521, endPoint y: 199, distance: 592.0
copy h3 "How do you create a BigDecimal object with the value of 10.5?"
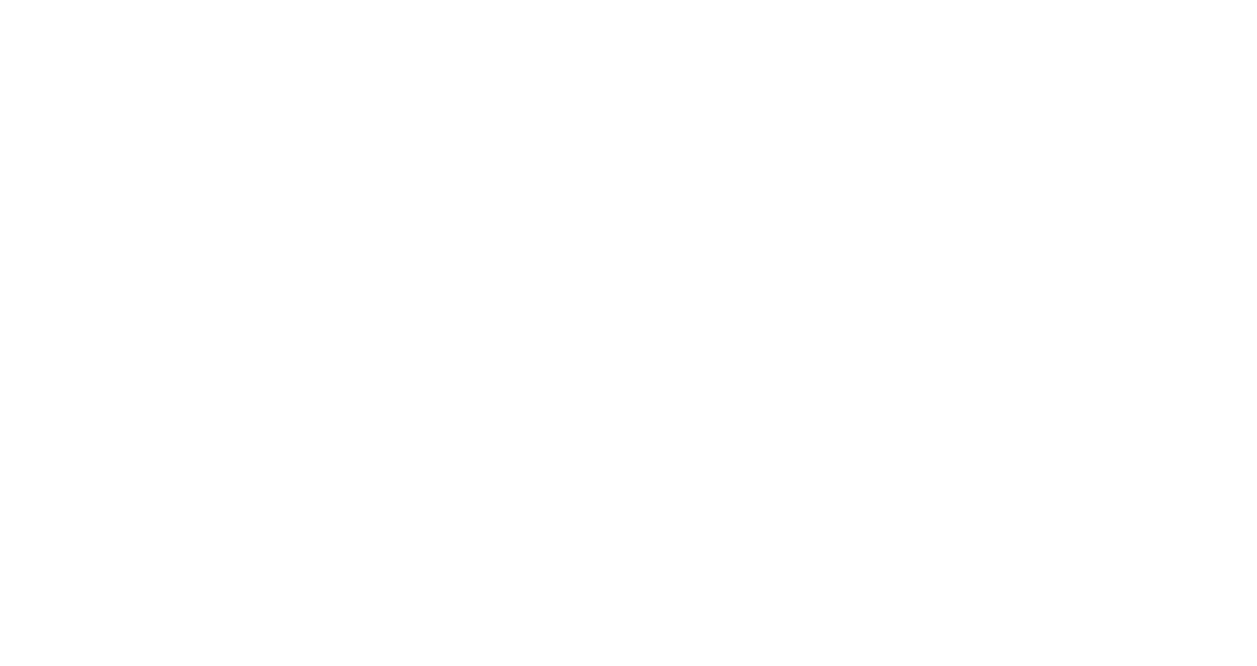
drag, startPoint x: 579, startPoint y: 223, endPoint x: 520, endPoint y: 193, distance: 65.9
copy h3 "What is the recommended way to create a BigDecimal from a double value?"
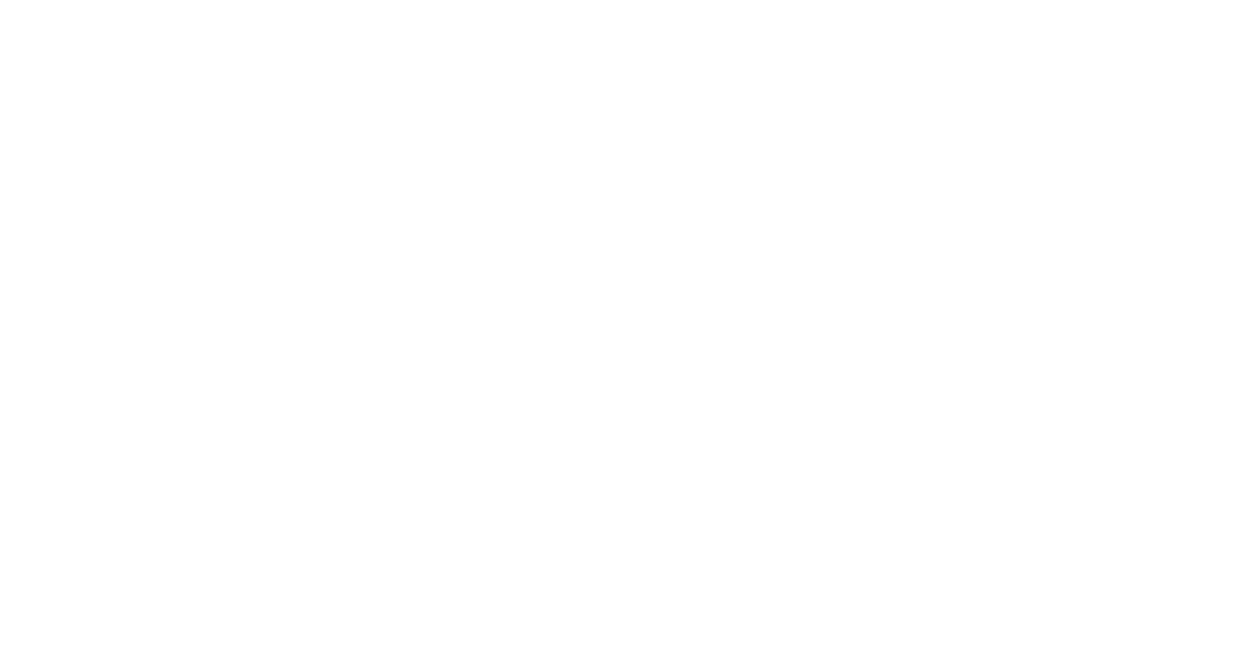
scroll to position [605, 0]
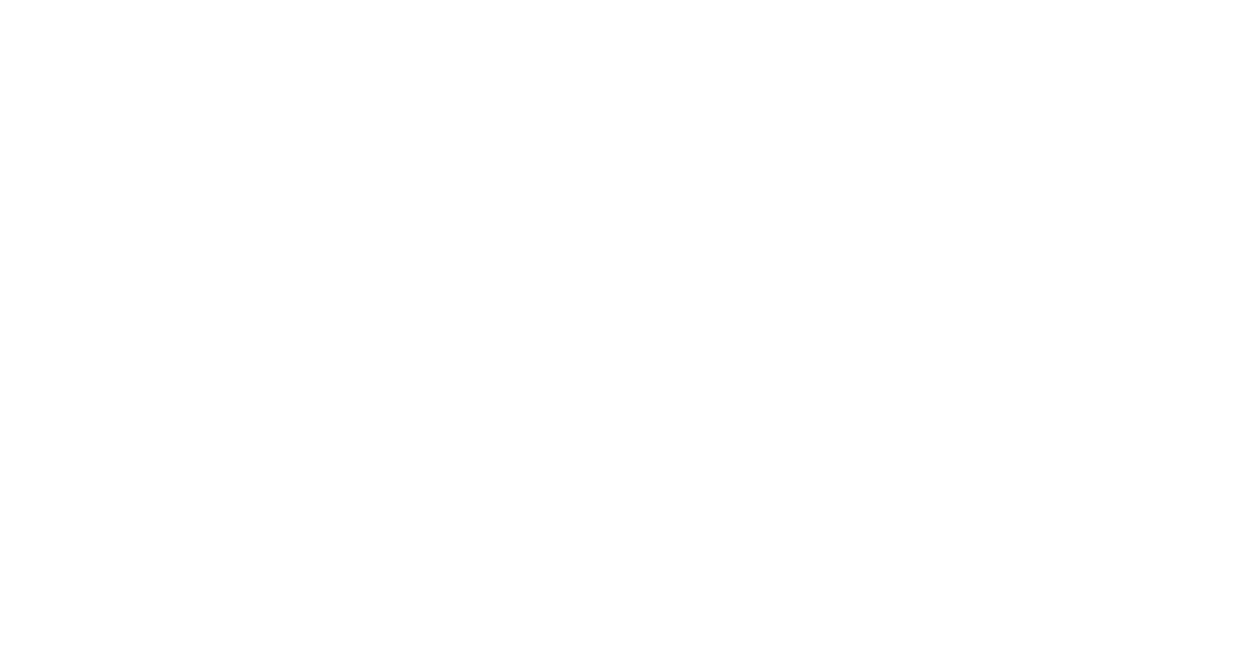
scroll to position [2635, 0]
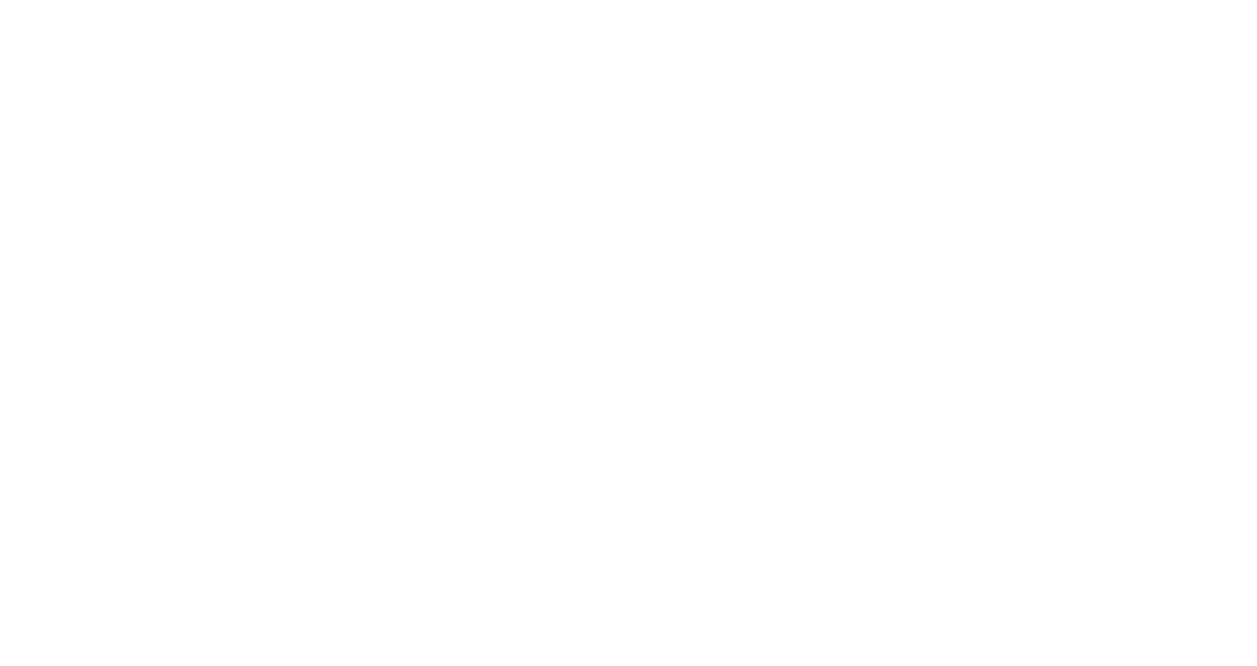
scroll to position [4110, 0]
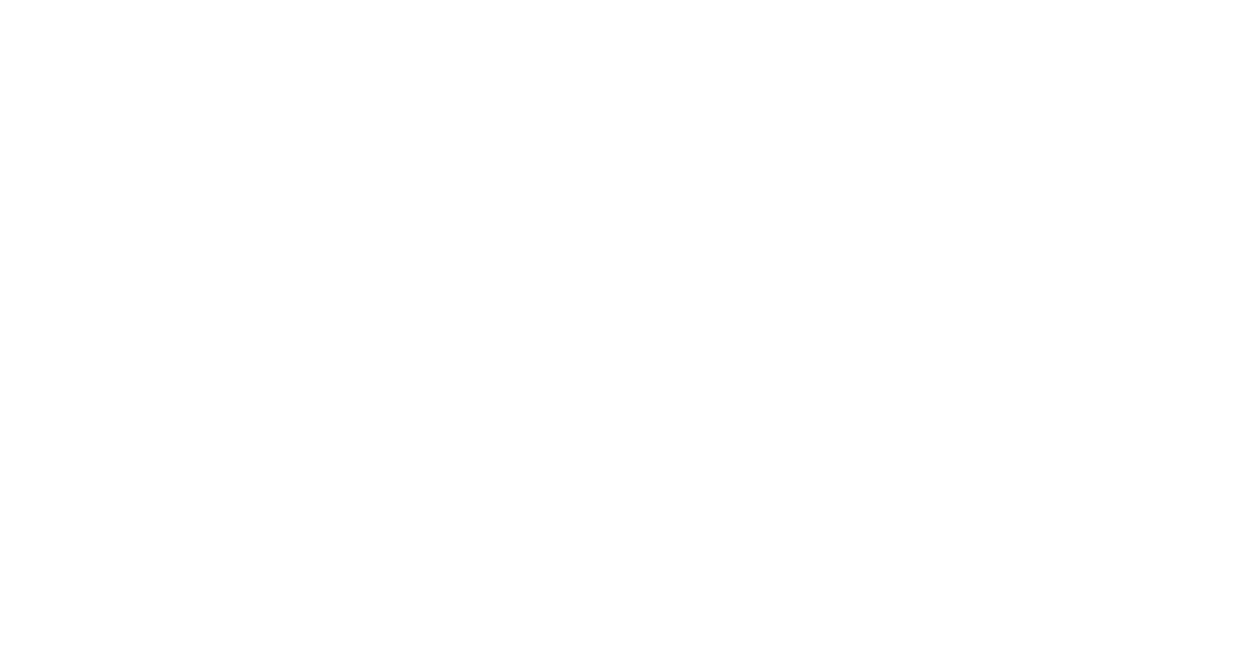
scroll to position [1461, 0]
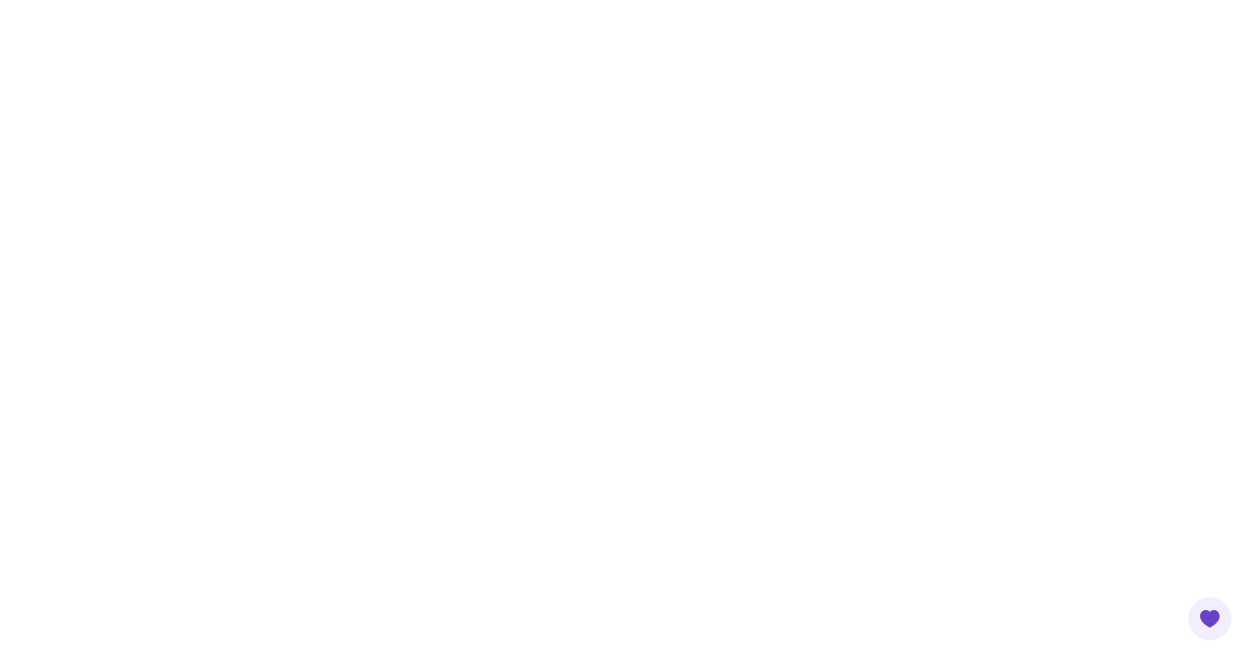
scroll to position [4456, 0]
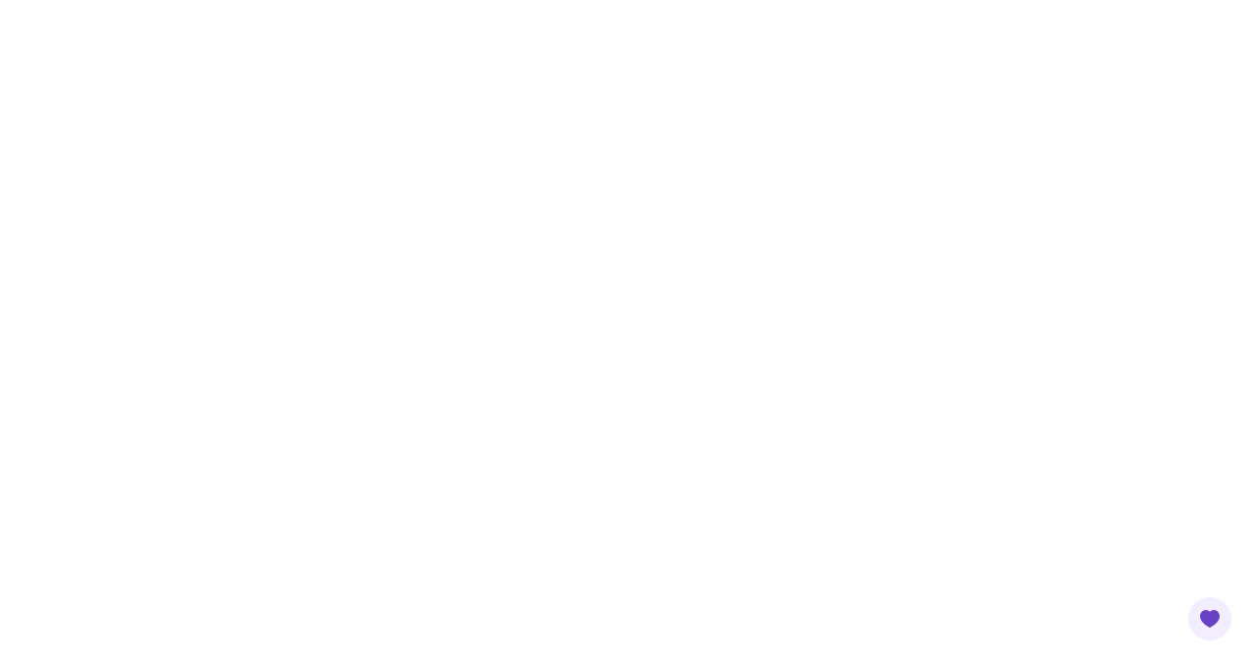
scroll to position [7833, 0]
